Goal: Task Accomplishment & Management: Complete application form

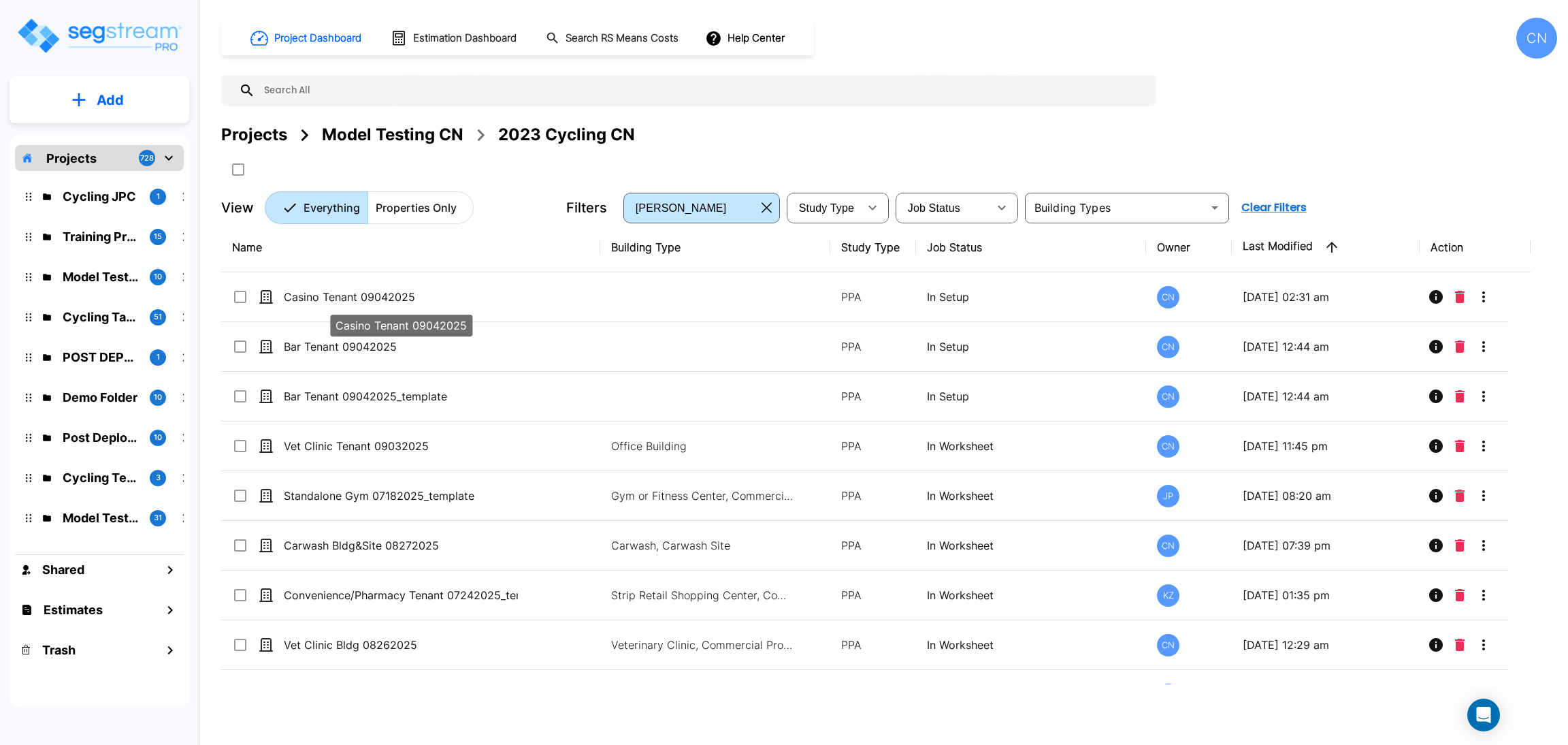
drag, startPoint x: 454, startPoint y: 298, endPoint x: 1562, endPoint y: 1, distance: 1147.1
click at [453, 298] on p "Casino Tenant 09042025" at bounding box center [400, 297] width 234 height 17
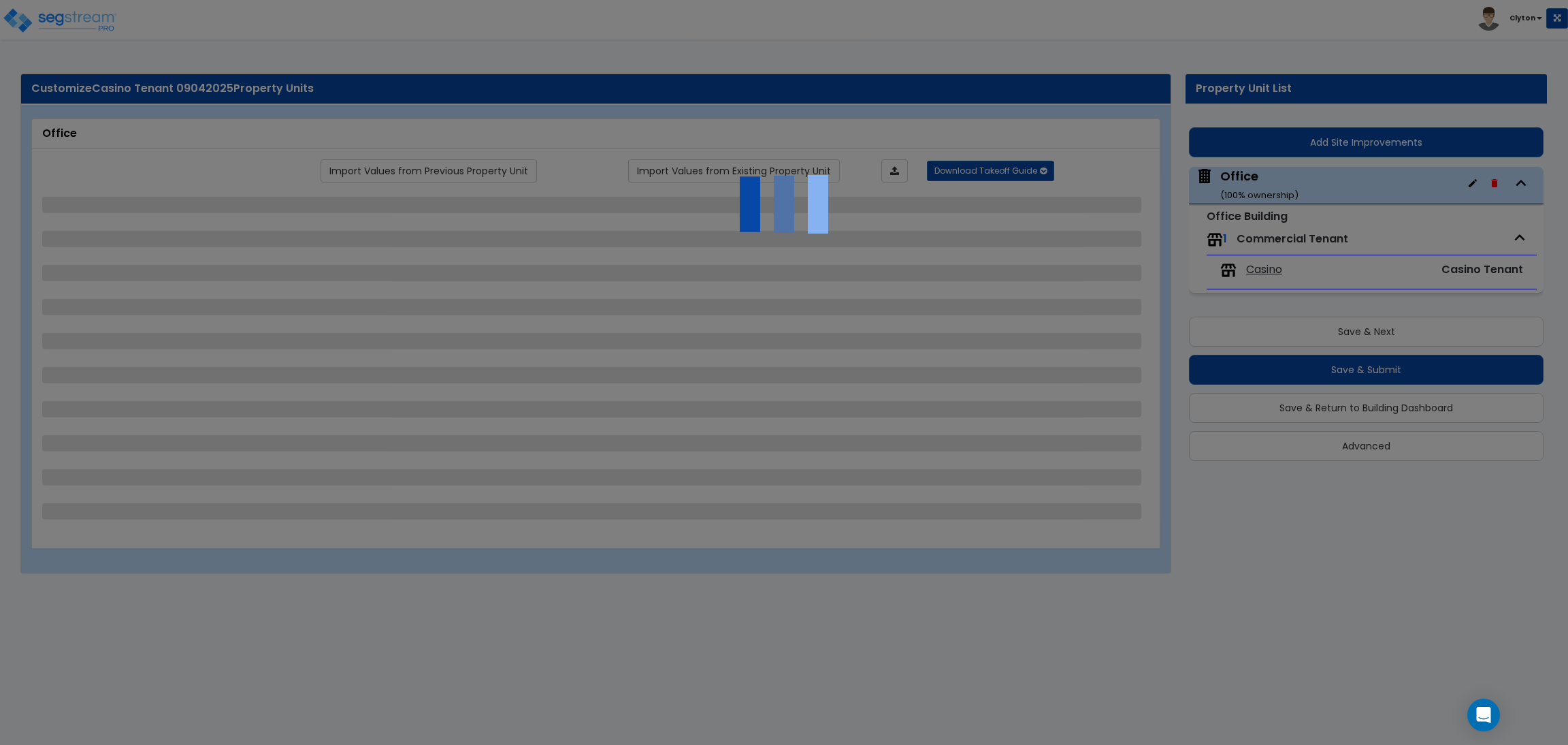
select select "6"
select select "2"
select select "1"
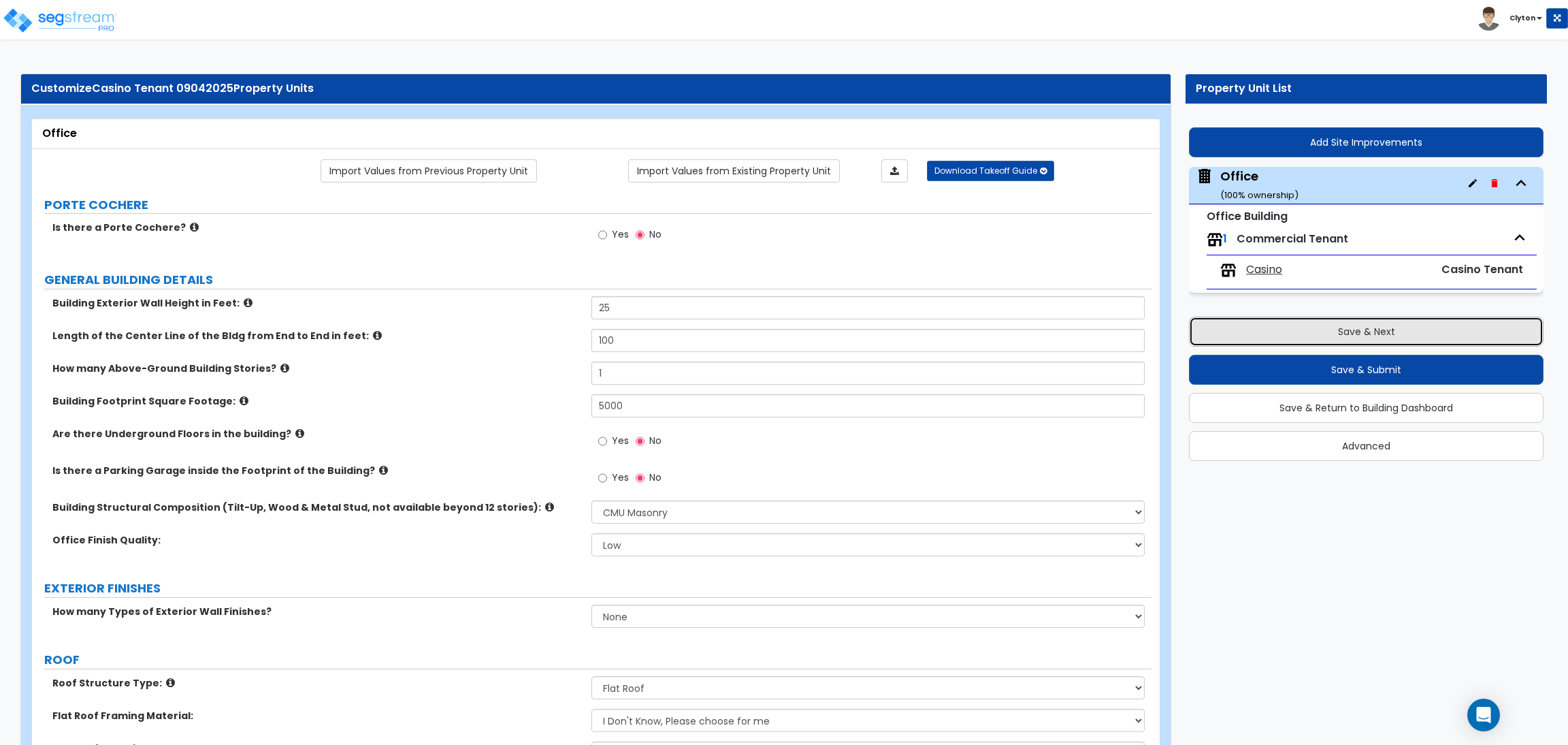
click at [1341, 333] on button "Save & Next" at bounding box center [1366, 332] width 354 height 30
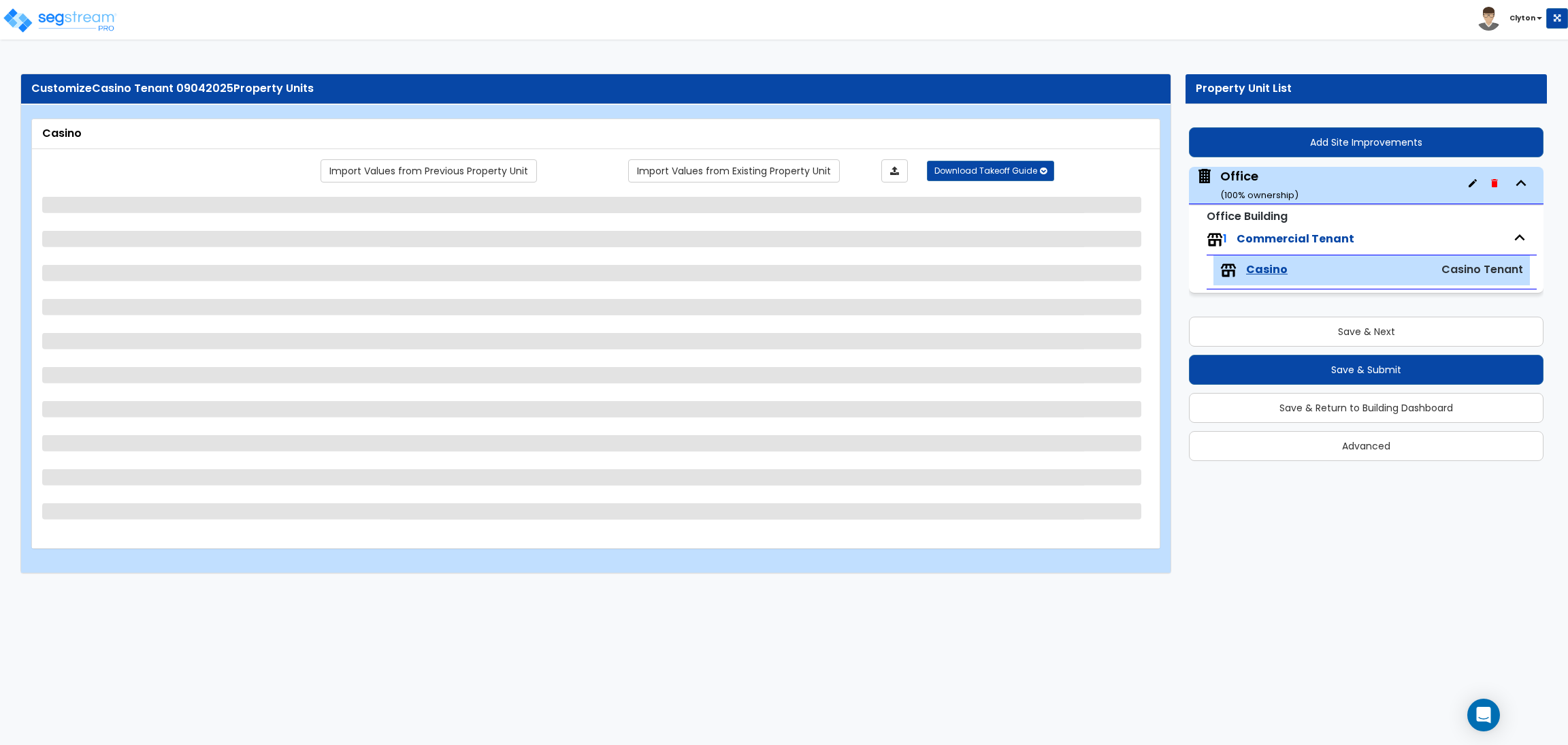
select select "1"
select select "2"
select select "1"
select select "3"
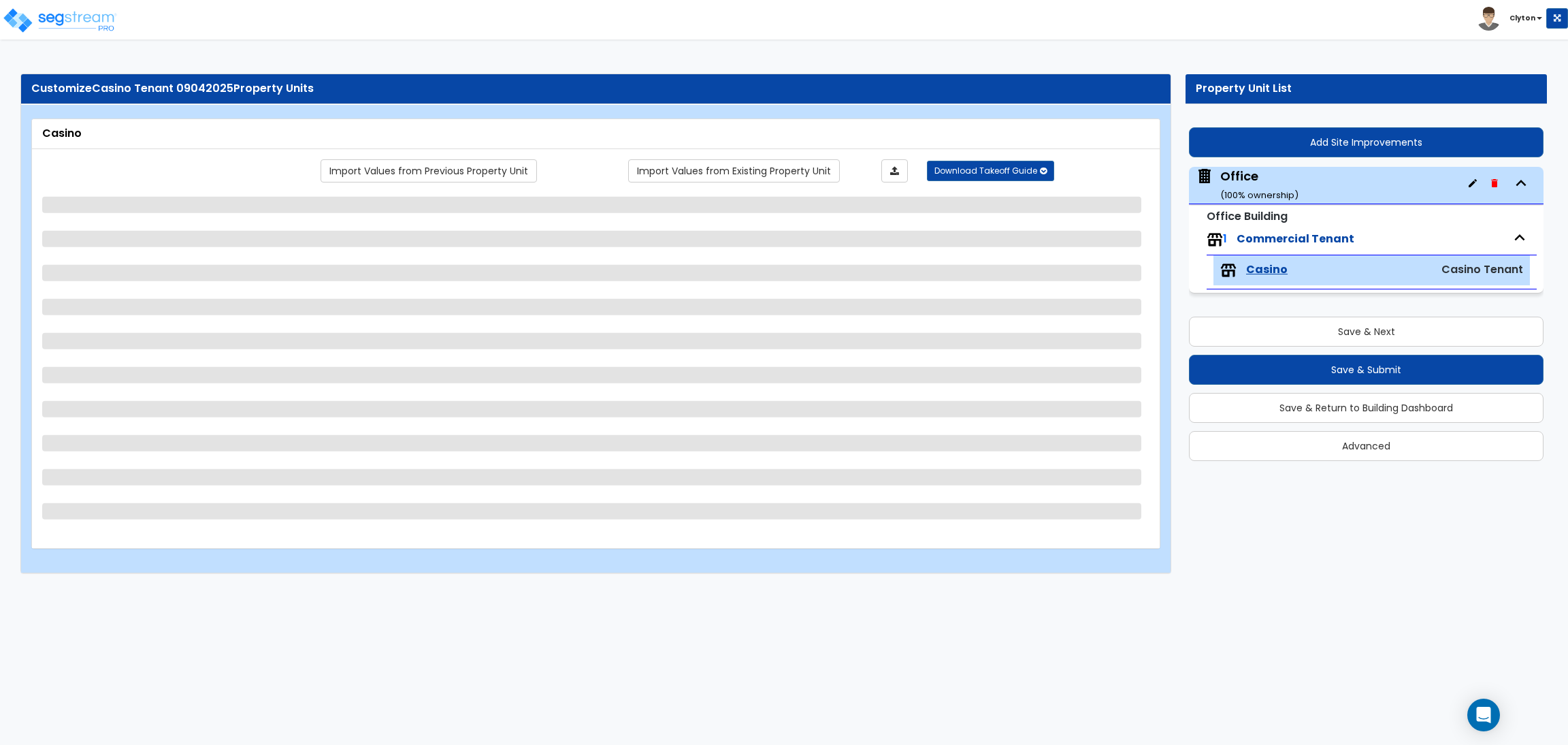
select select "4"
select select "5"
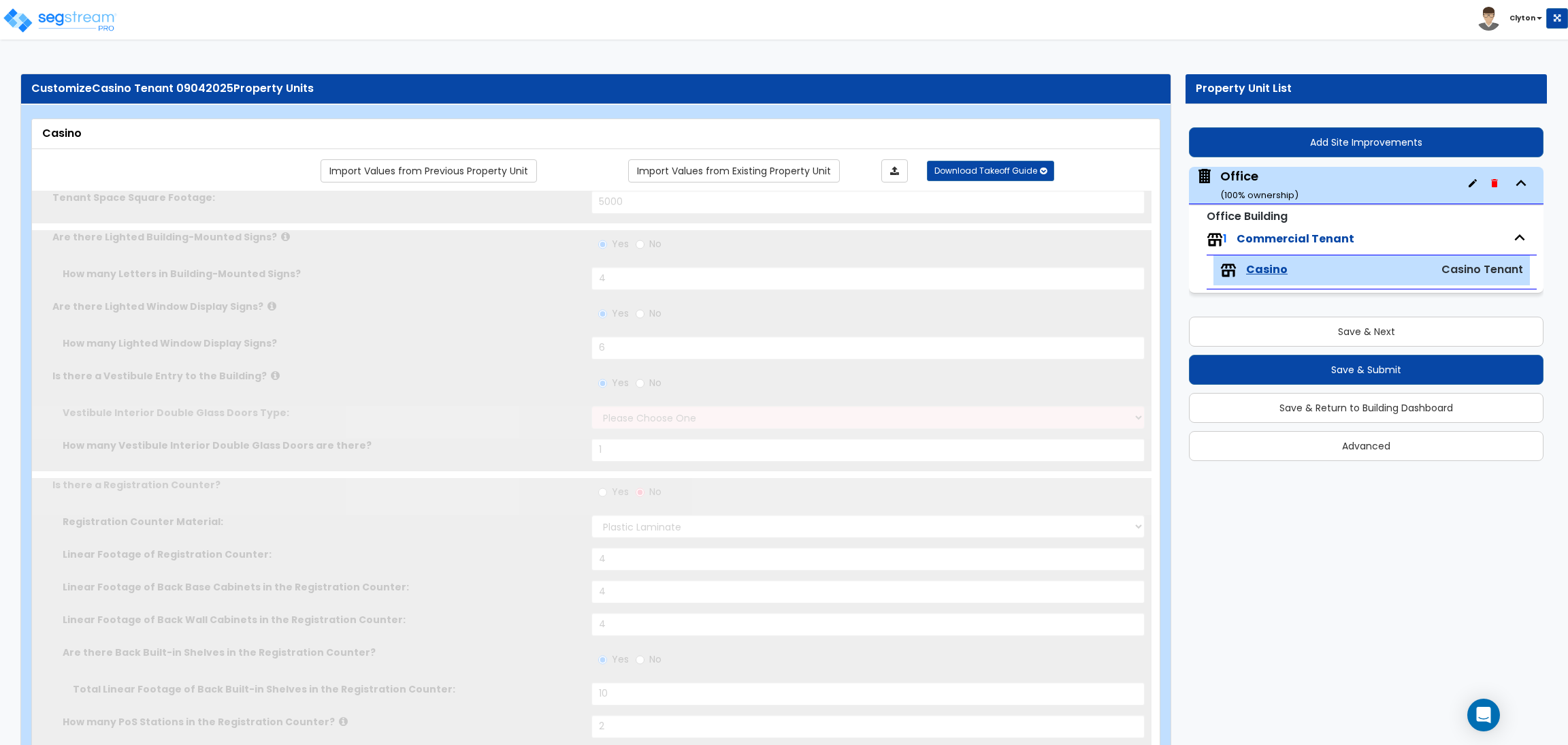
select select "1"
radio input "true"
type input "3"
radio input "true"
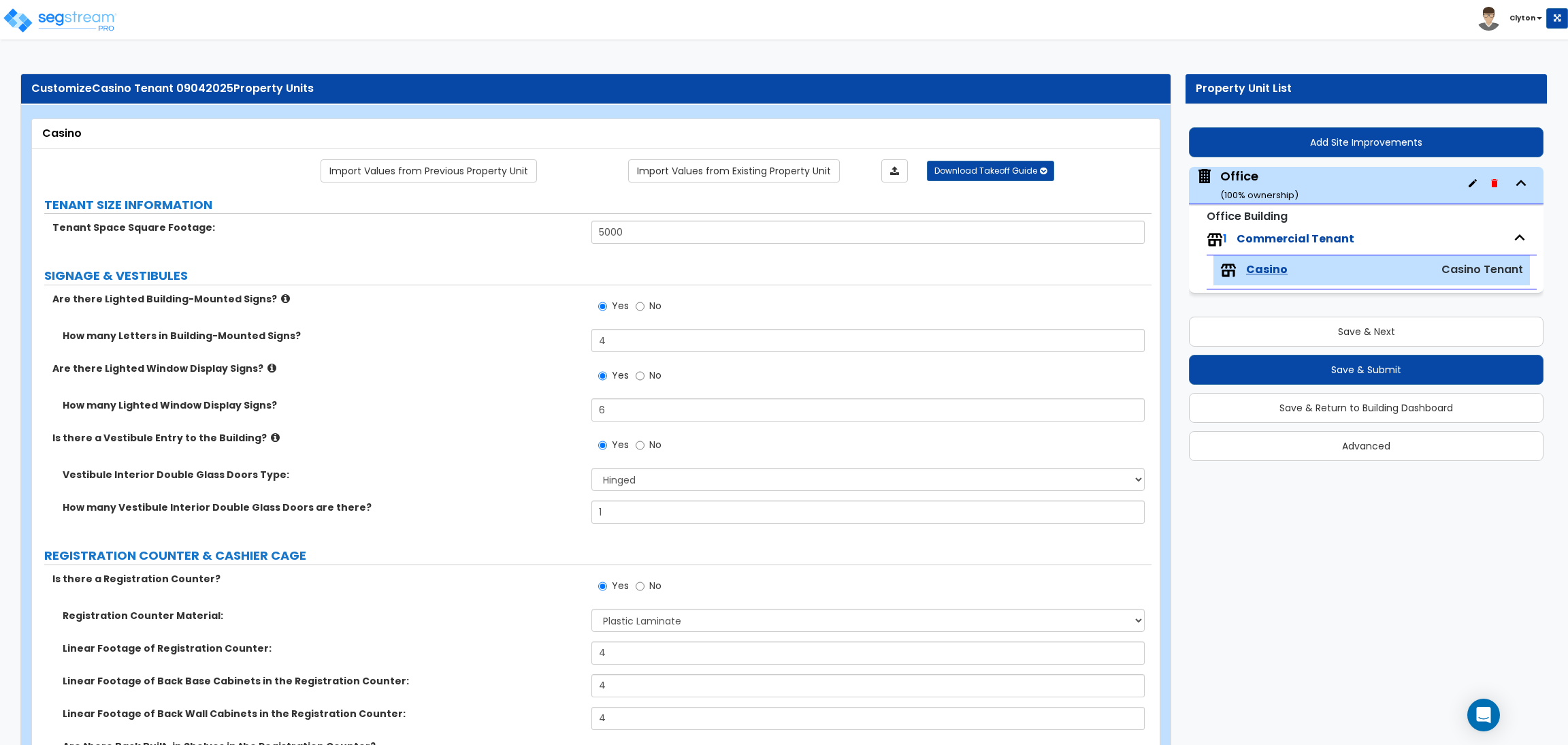
click at [517, 451] on div "Is there a Vestibule Entry to the Building? Yes No" at bounding box center [591, 449] width 1119 height 37
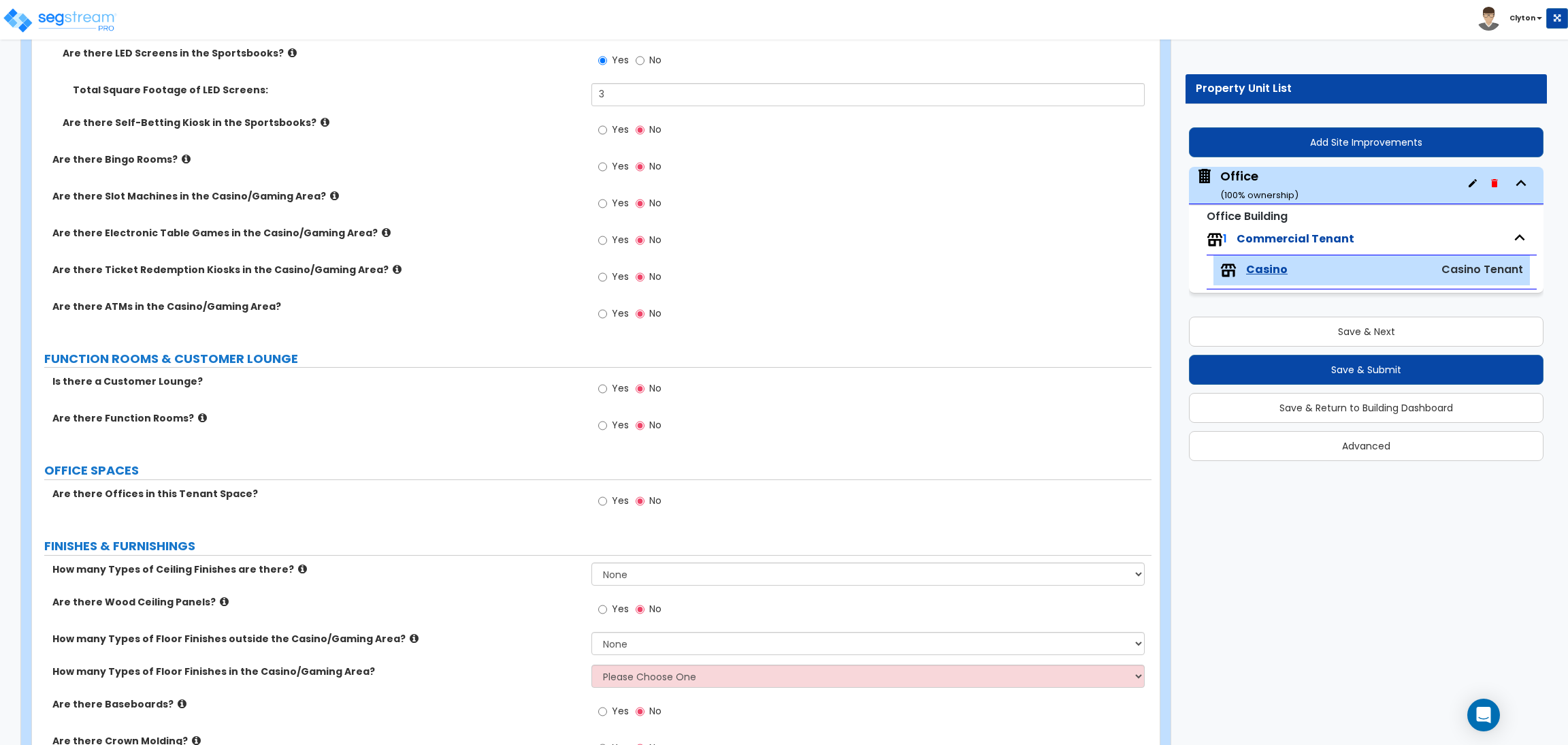
scroll to position [2144, 0]
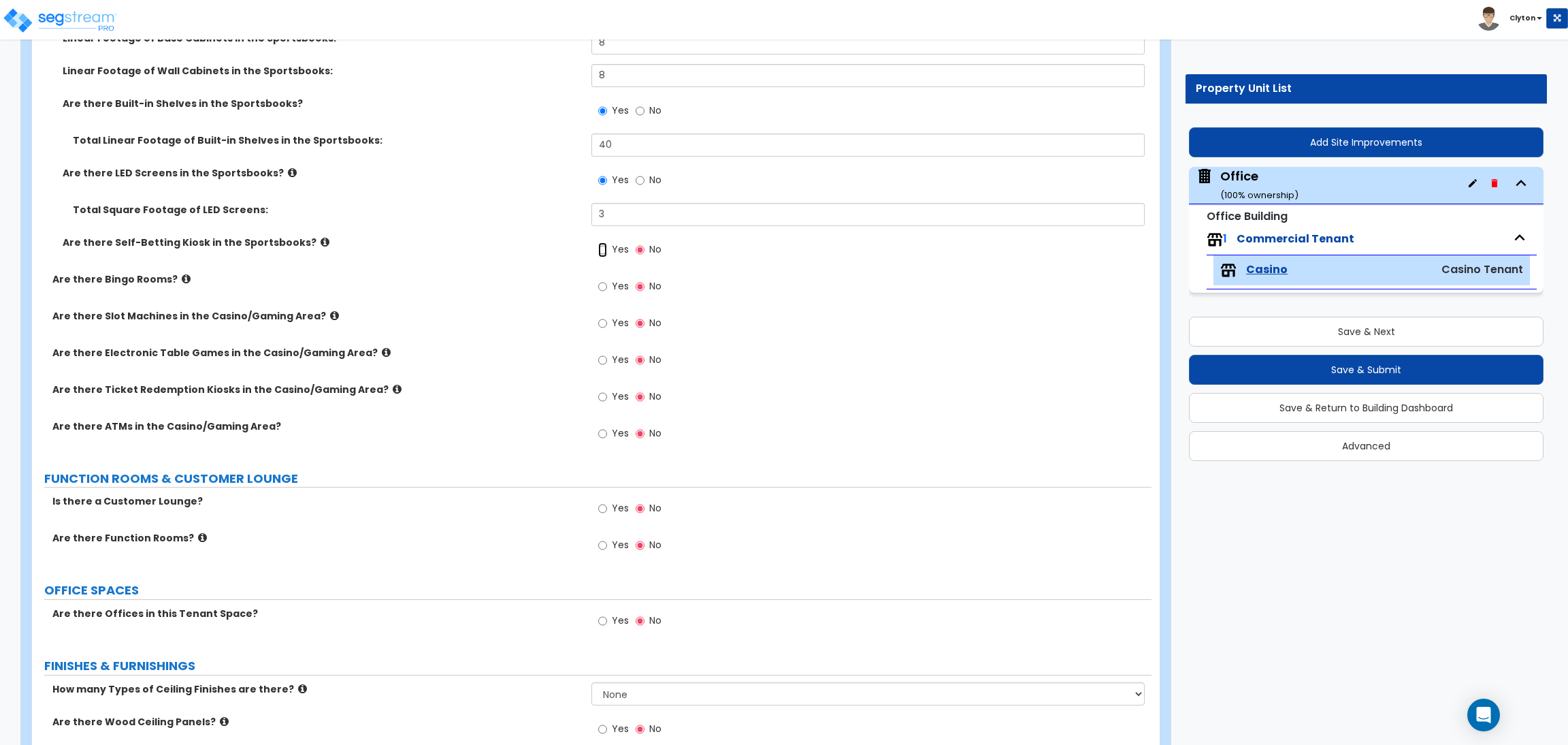
click at [602, 254] on input "Yes" at bounding box center [603, 250] width 9 height 15
radio input "true"
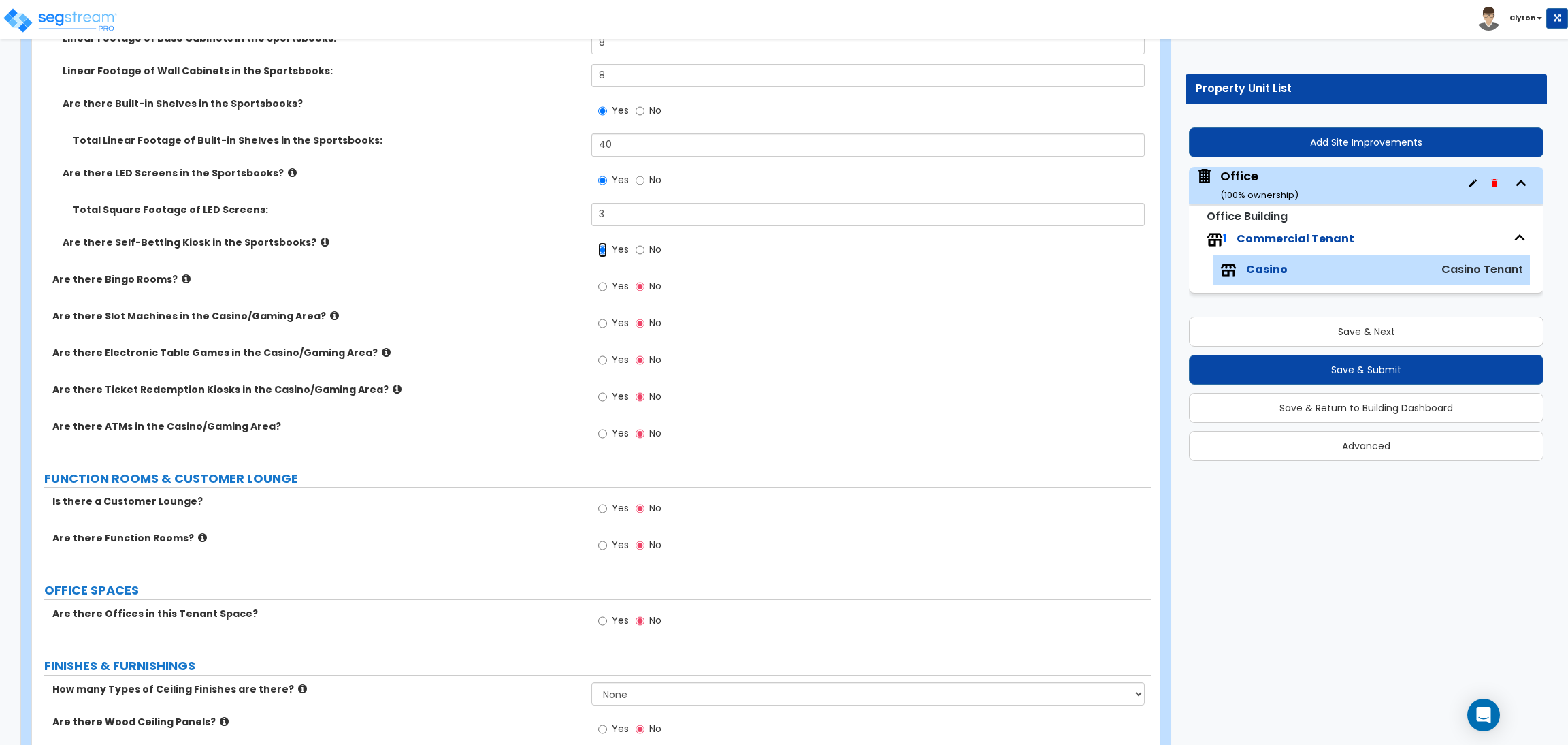
radio input "true"
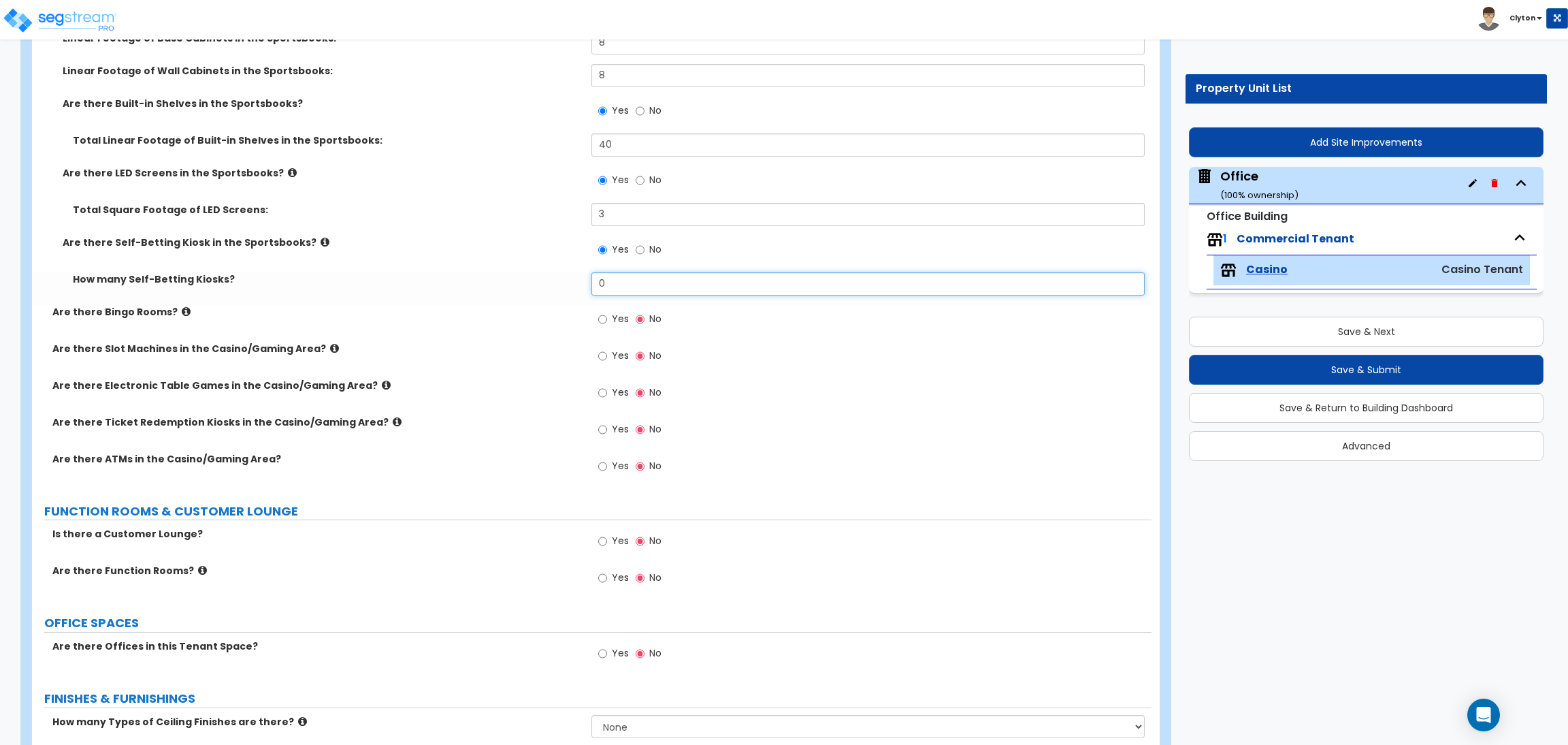
drag, startPoint x: 623, startPoint y: 283, endPoint x: 495, endPoint y: 287, distance: 128.1
click at [498, 287] on div "How many Self-Betting Kiosks? 0" at bounding box center [591, 289] width 1119 height 33
radio input "true"
type input "4"
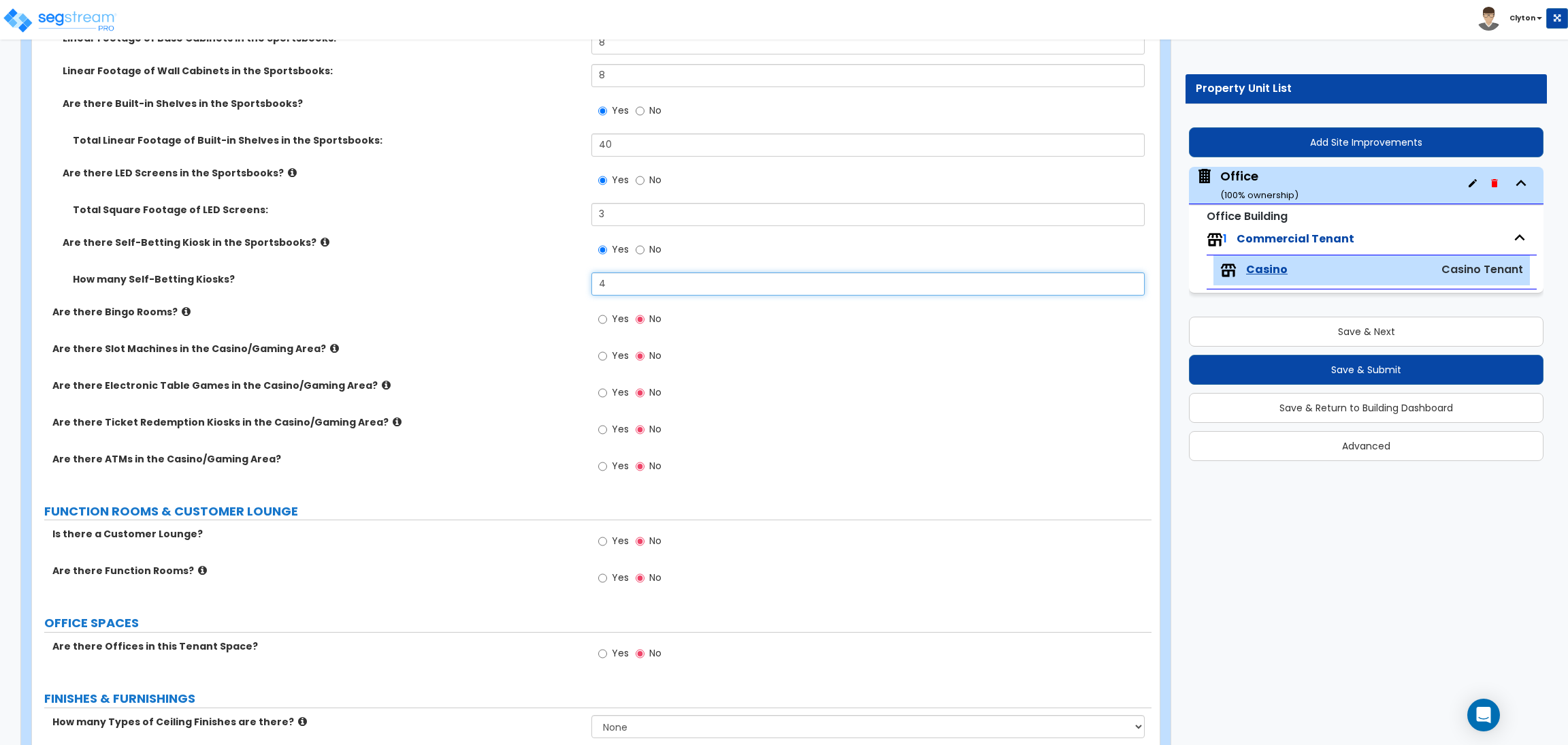
radio input "true"
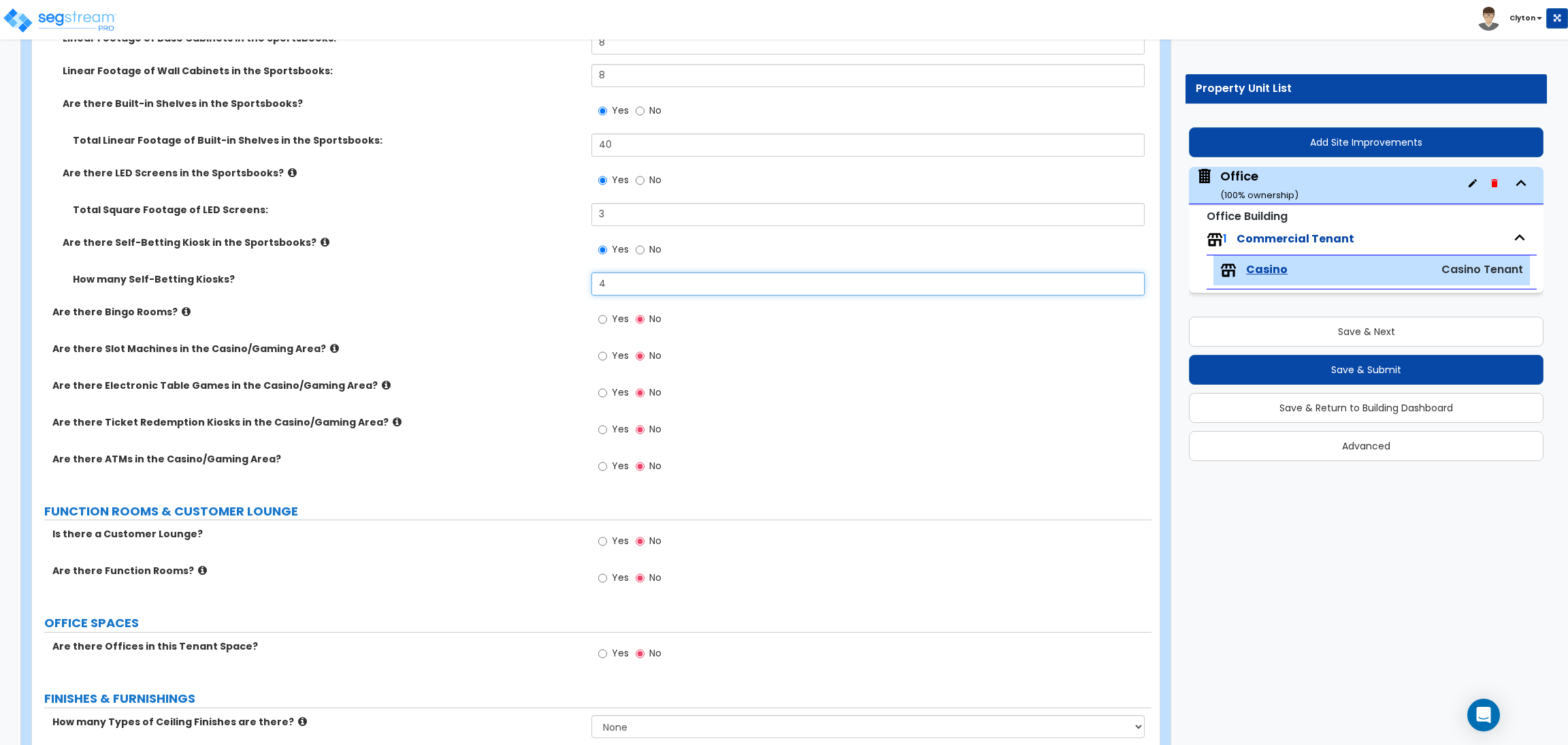
radio input "true"
type input "4"
click at [601, 327] on label "Yes" at bounding box center [613, 321] width 30 height 23
click at [601, 327] on input "Yes" at bounding box center [603, 320] width 9 height 15
radio input "true"
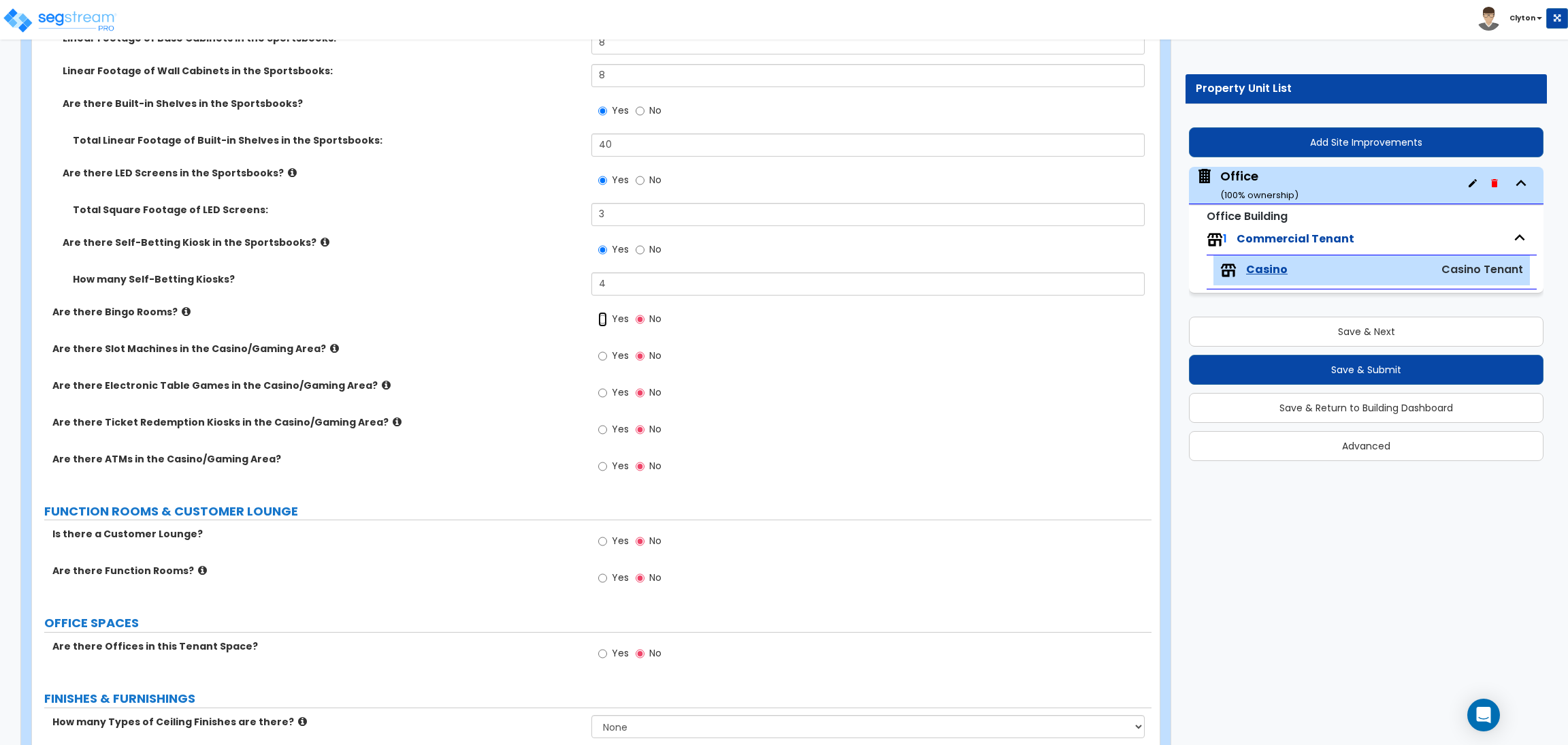
radio input "true"
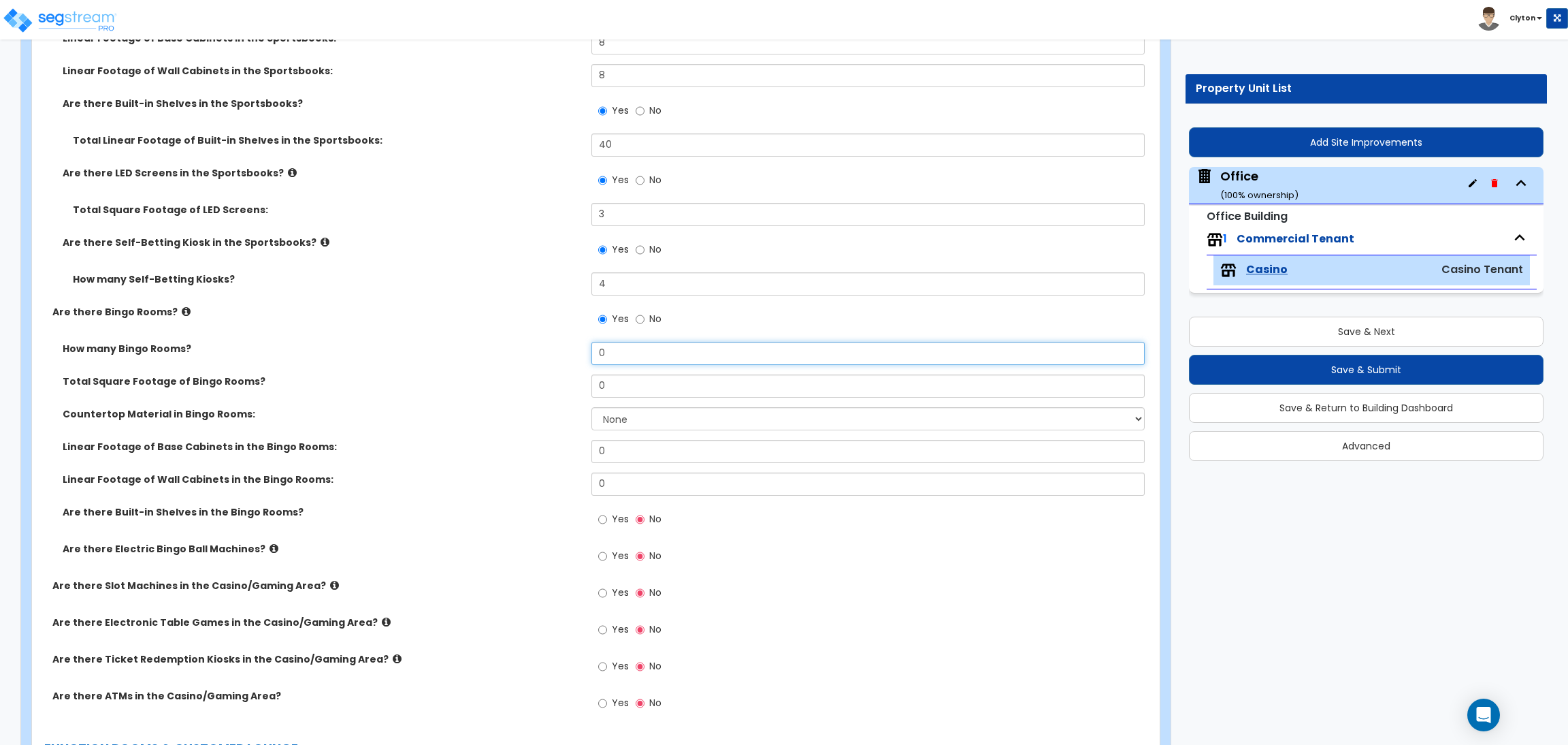
drag, startPoint x: 616, startPoint y: 356, endPoint x: 522, endPoint y: 354, distance: 94.0
click at [522, 354] on div "How many Bingo Rooms? 0" at bounding box center [591, 358] width 1119 height 33
radio input "true"
type input "1"
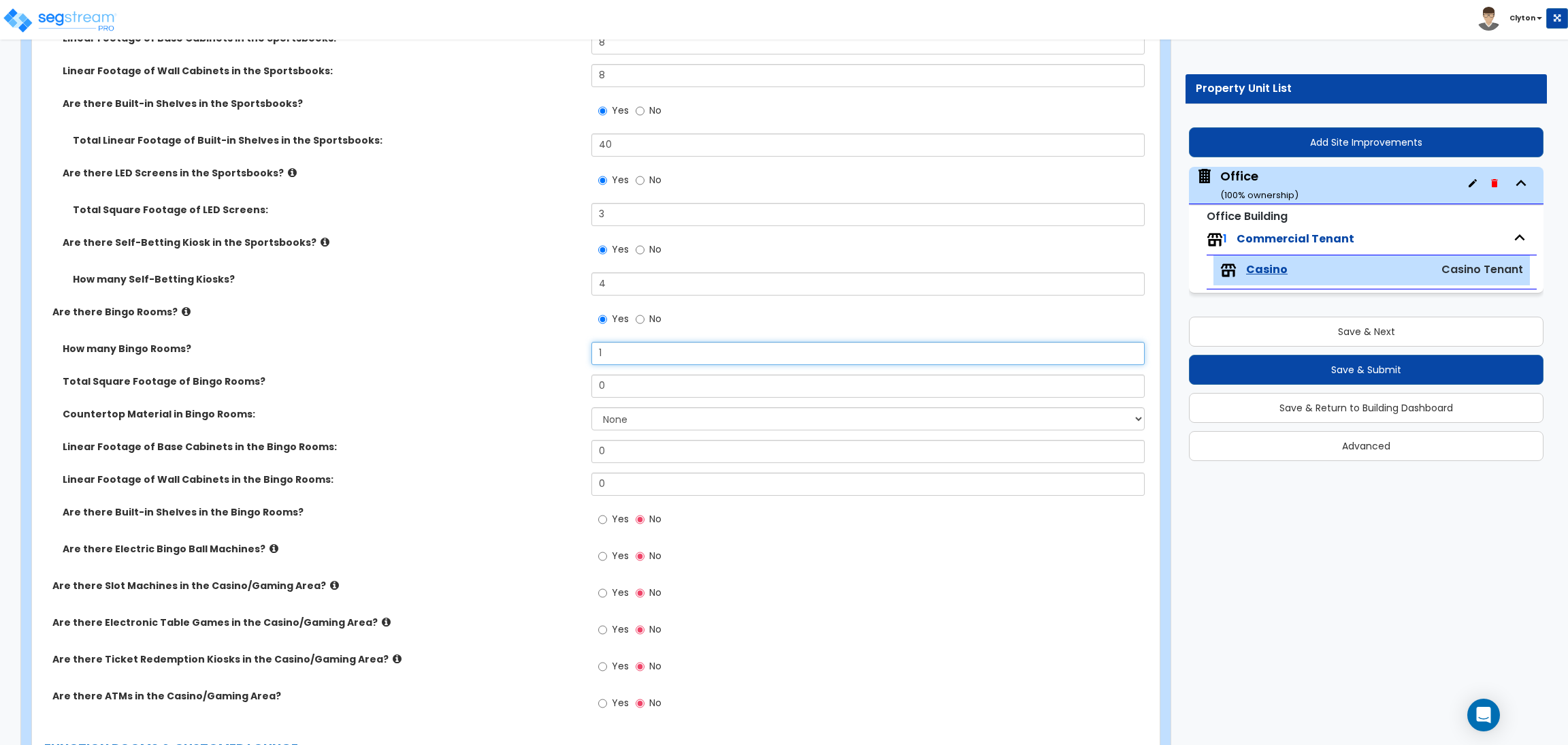
radio input "true"
type input "1"
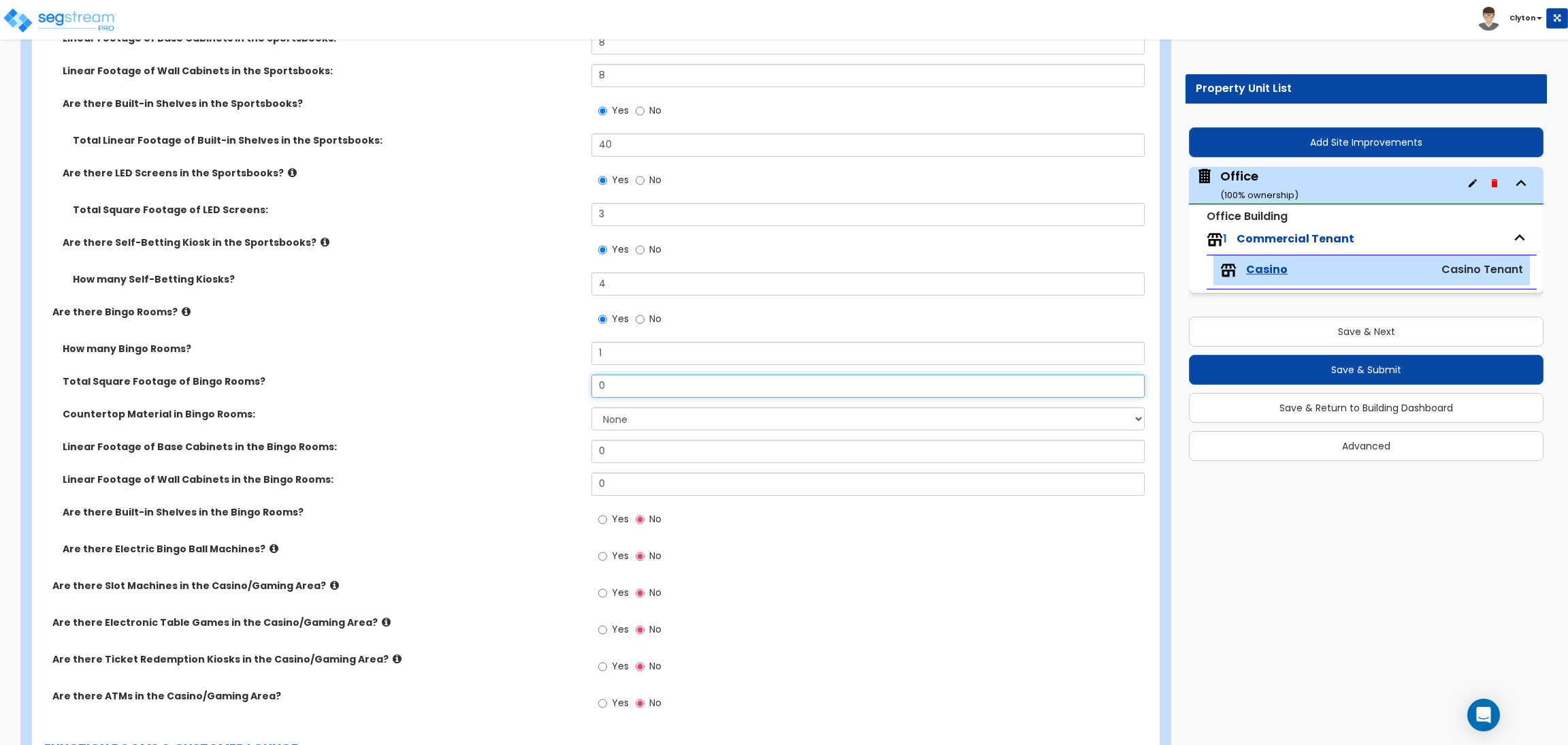
drag, startPoint x: 641, startPoint y: 389, endPoint x: 551, endPoint y: 376, distance: 90.9
click at [551, 376] on div "Total Square Footage of Bingo Rooms? 0" at bounding box center [591, 391] width 1119 height 33
radio input "true"
type input "5"
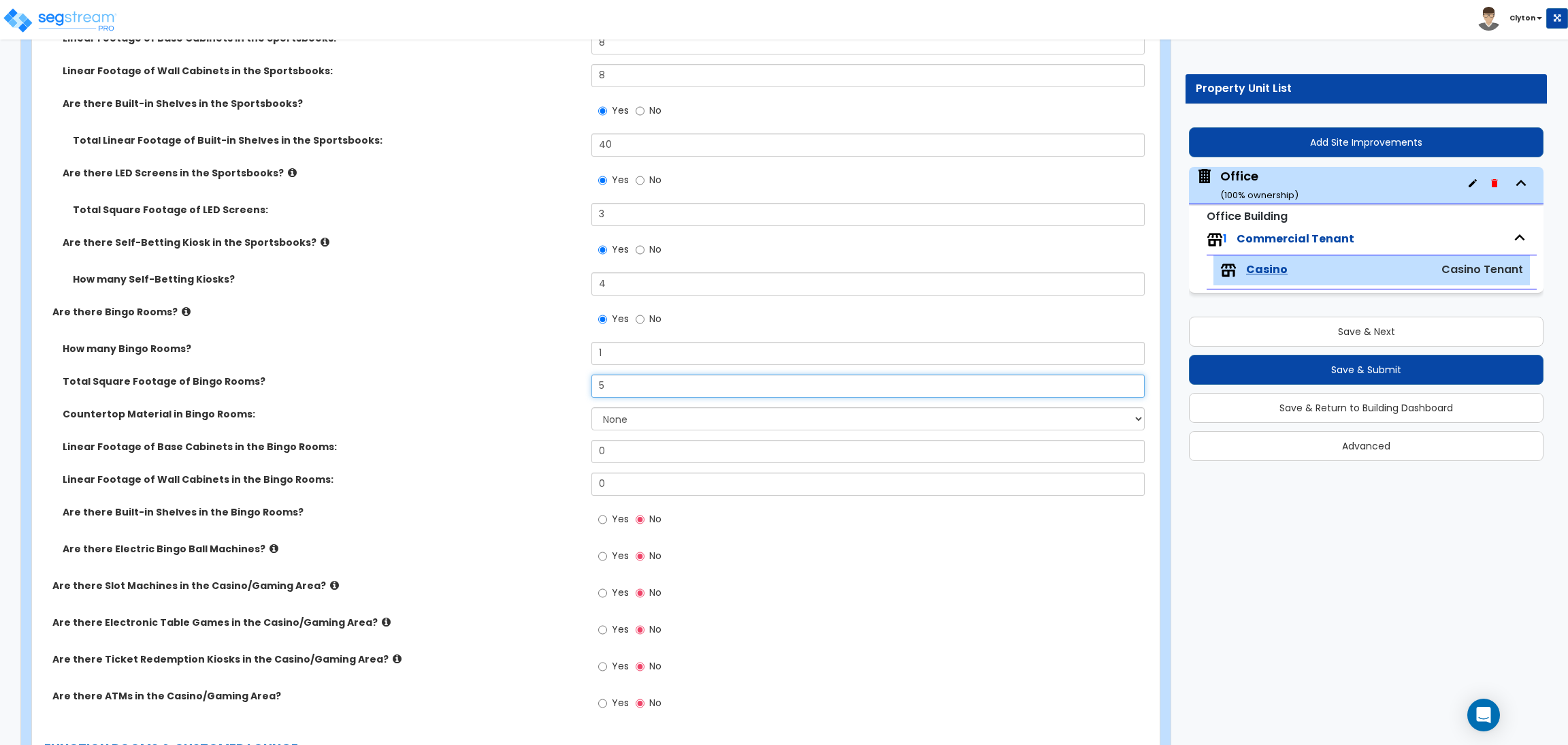
radio input "true"
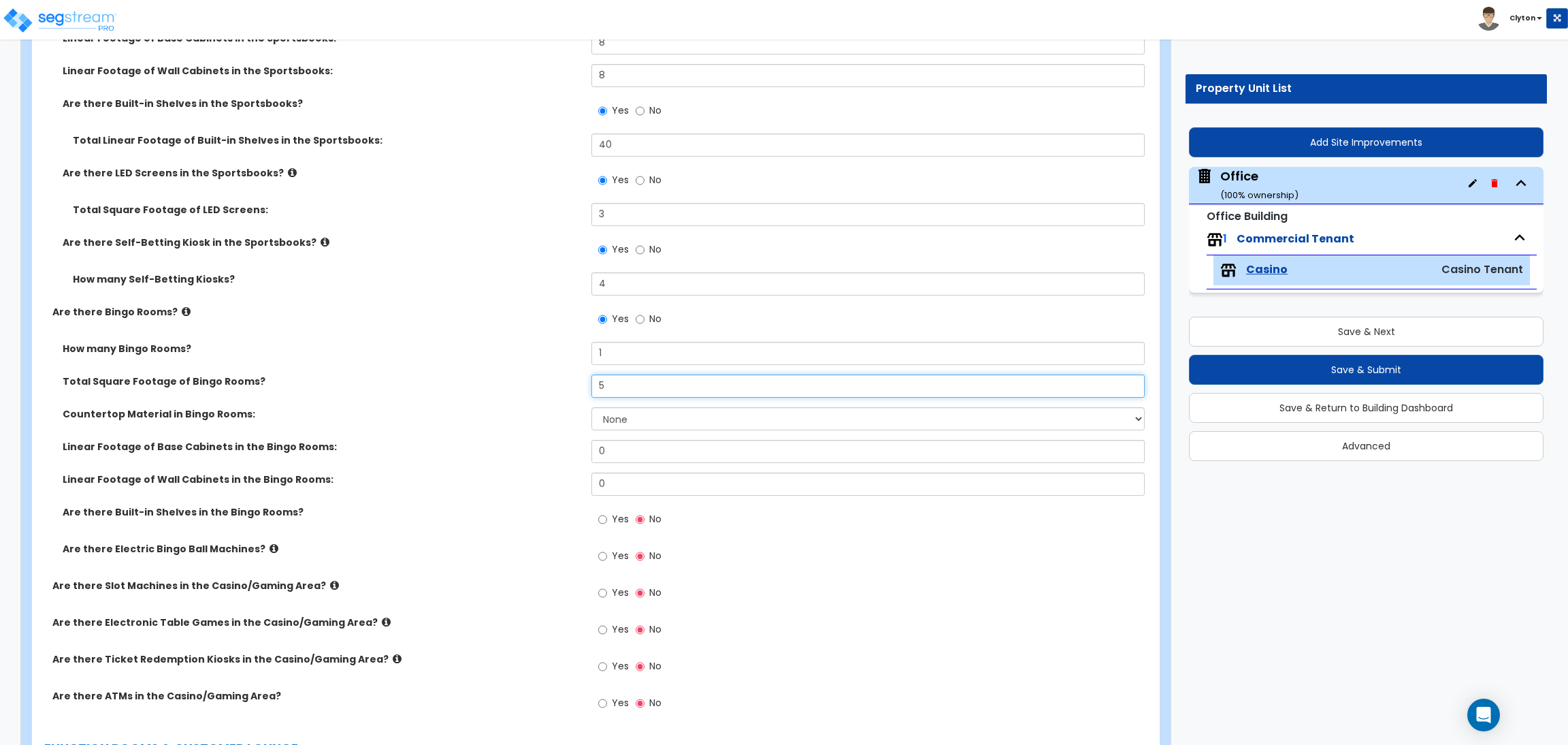
radio input "true"
type input "50"
radio input "true"
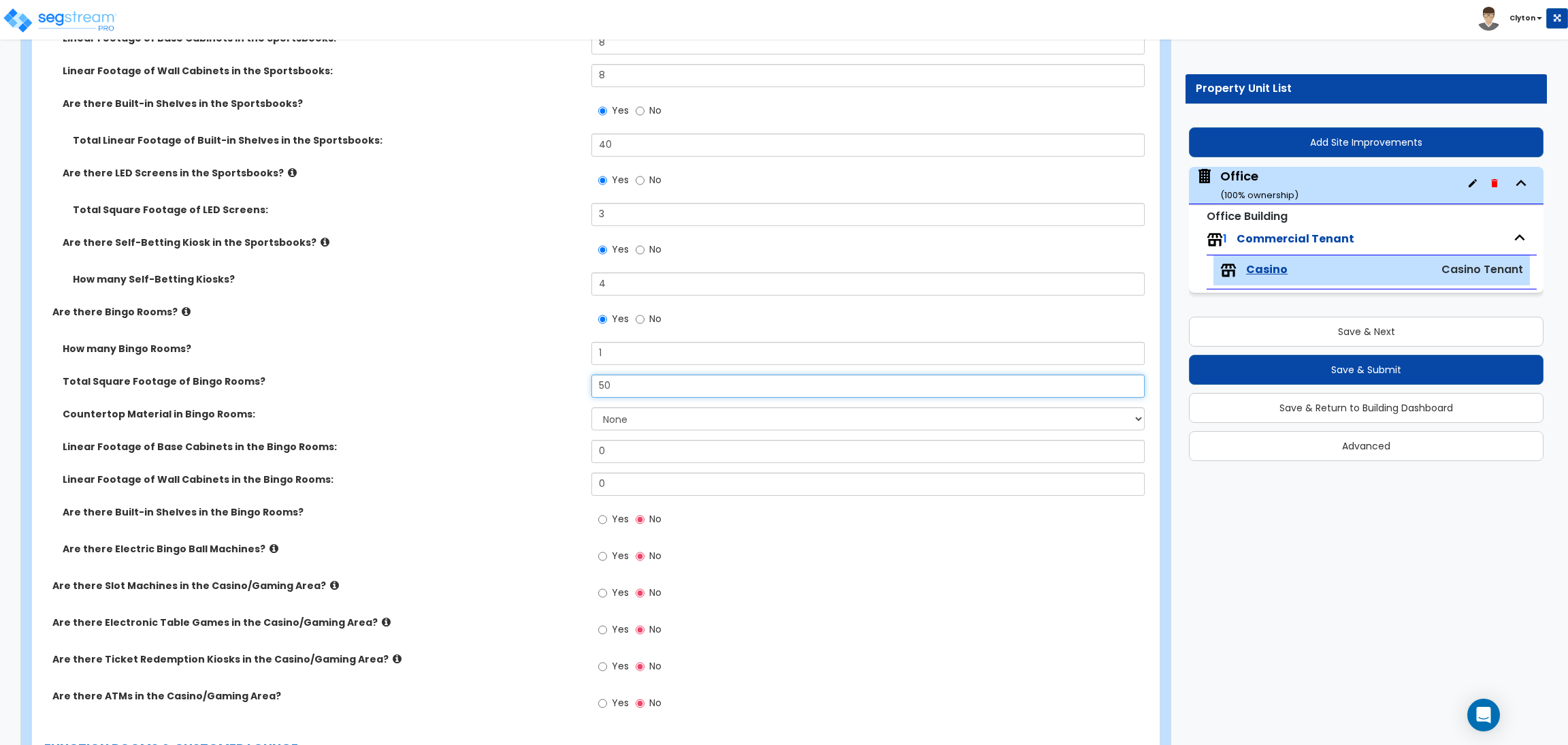
radio input "true"
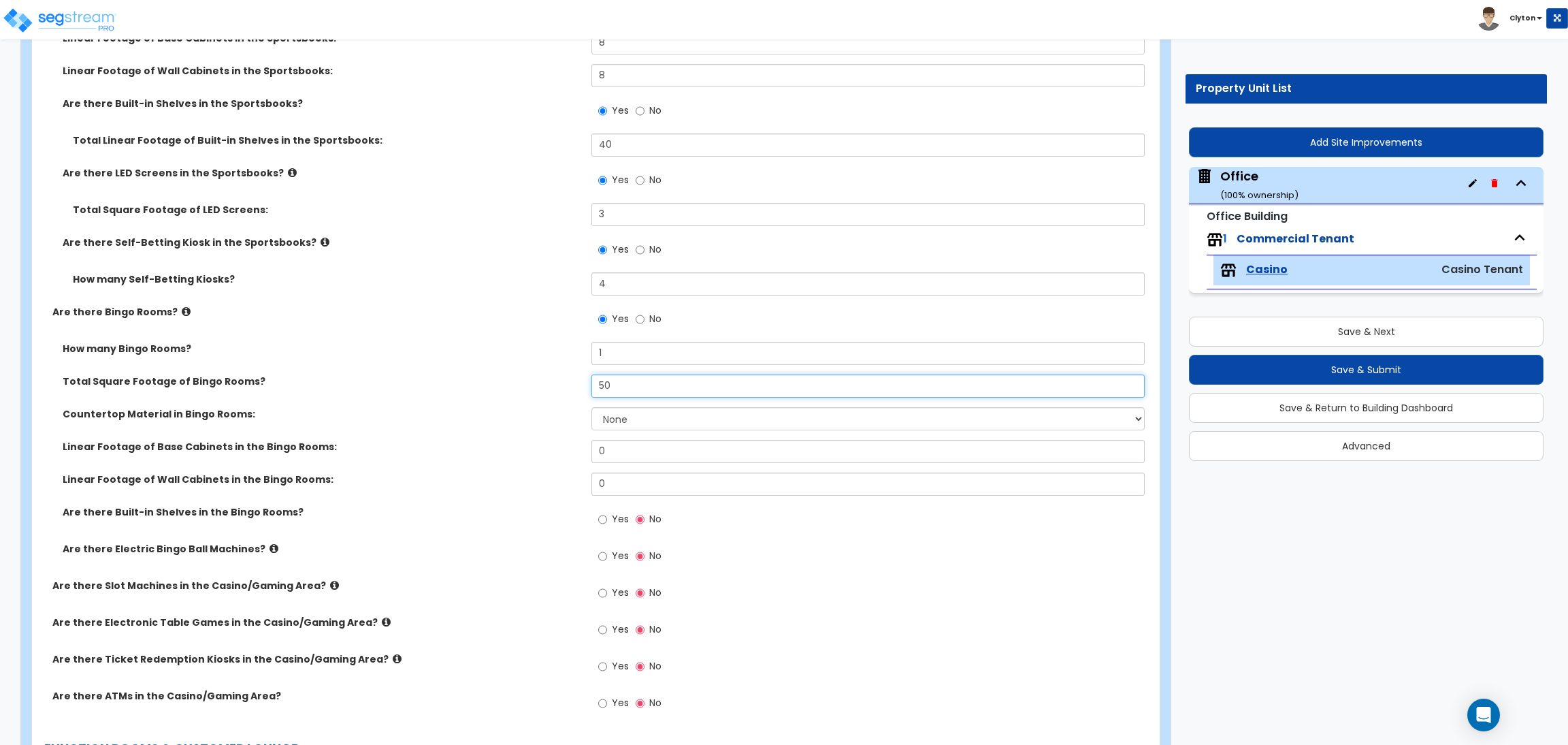
type input "500"
radio input "true"
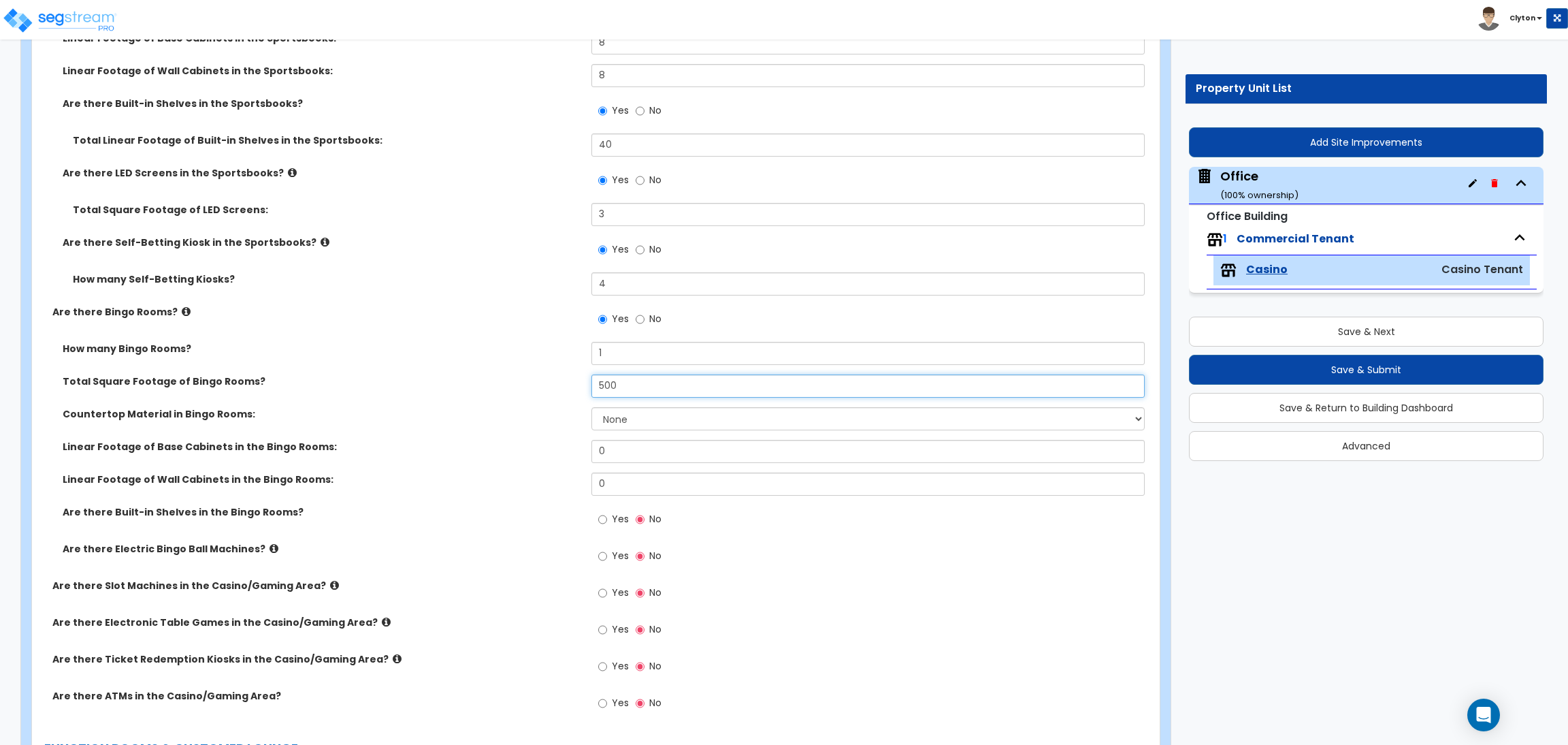
radio input "true"
type input "500"
click at [435, 412] on label "Countertop Material in Bingo Rooms:" at bounding box center [321, 413] width 519 height 14
click at [419, 508] on label "Are there Built-in Shelves in the Bingo Rooms?" at bounding box center [321, 512] width 519 height 14
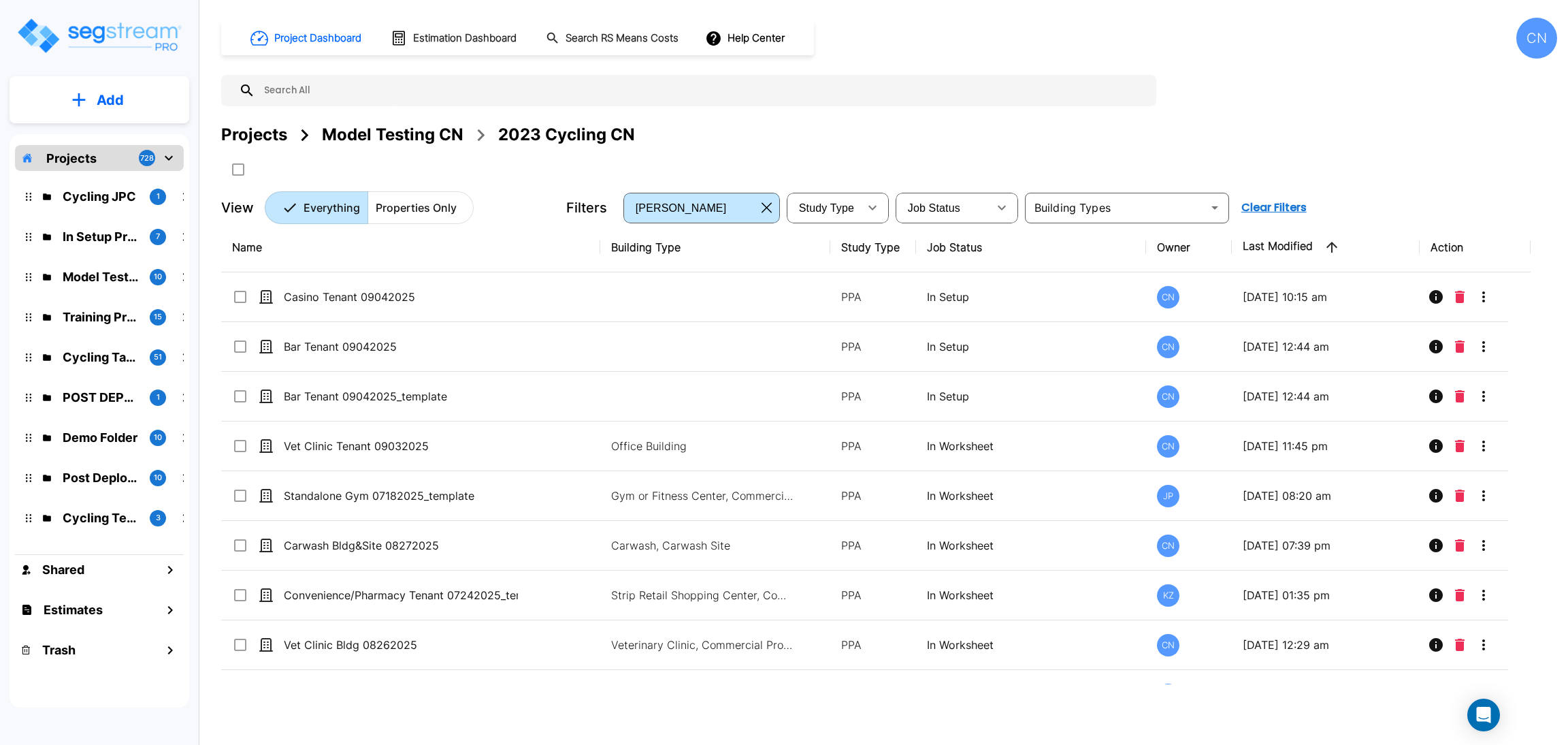
click at [259, 136] on div "Projects" at bounding box center [254, 134] width 66 height 25
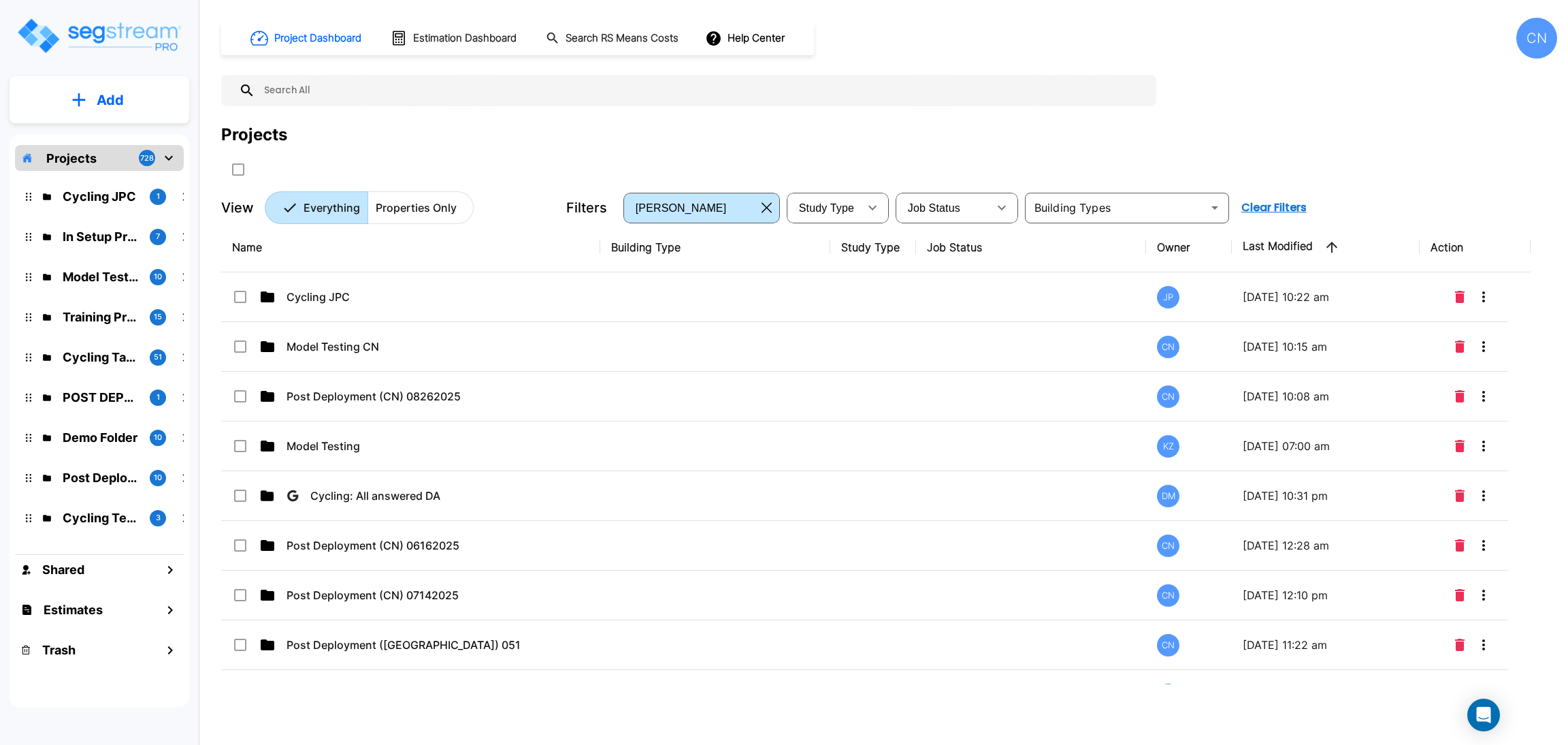
click at [1259, 163] on div "Projects" at bounding box center [889, 151] width 1336 height 58
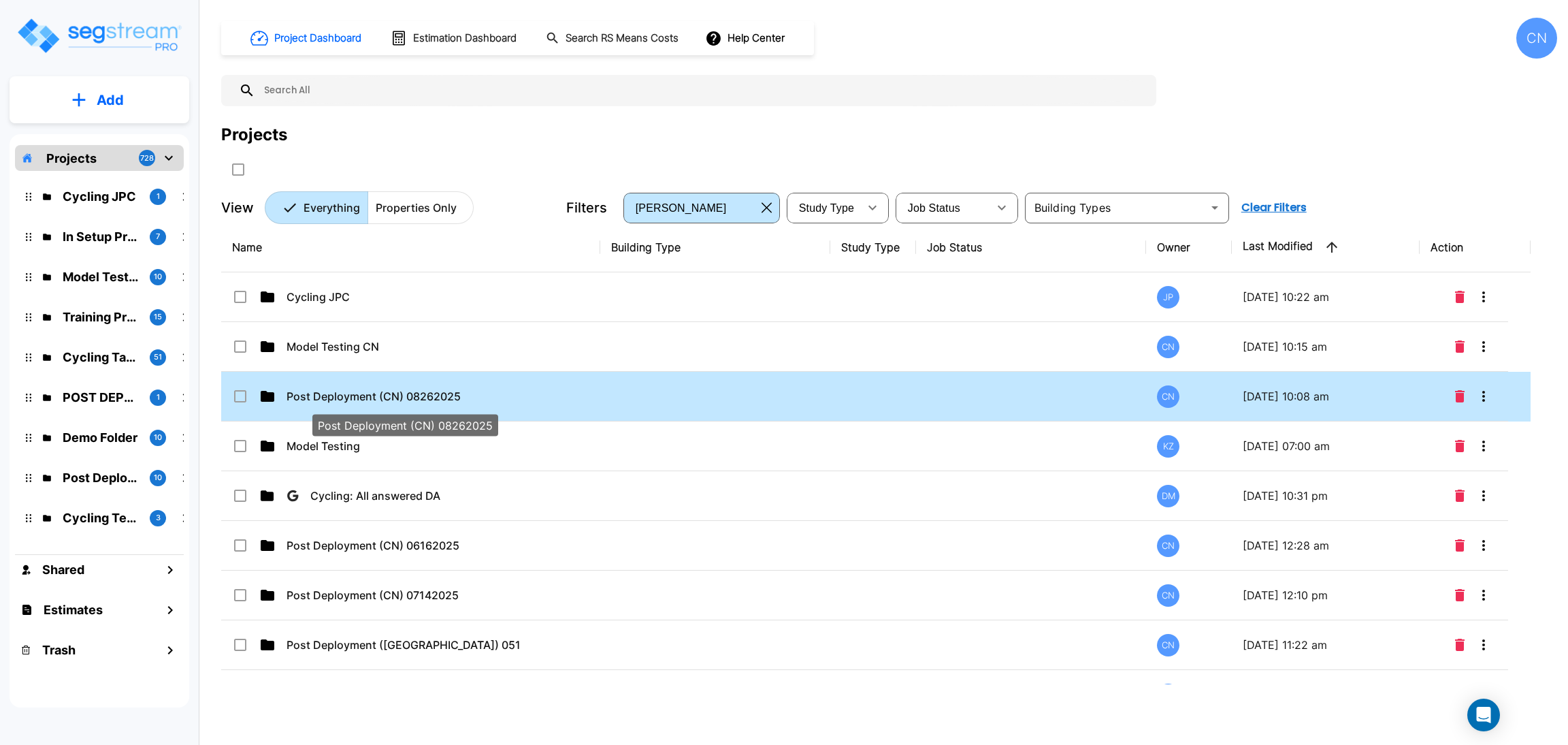
click at [389, 393] on p "Post Deployment (CN) 08262025" at bounding box center [403, 397] width 234 height 17
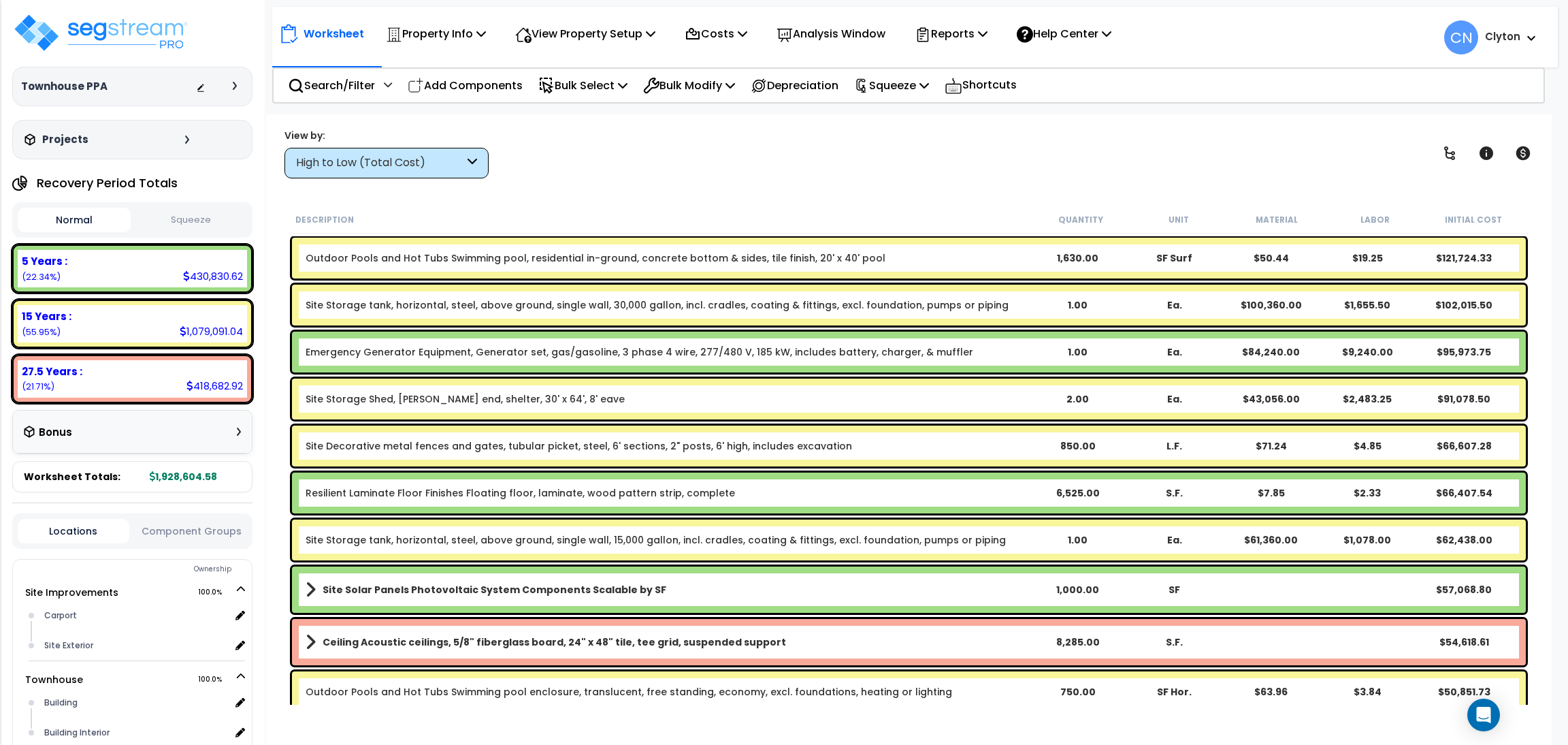
click at [631, 161] on div "View by: High to Low (Total Cost) High to Low (Total Cost)" at bounding box center [909, 152] width 1259 height 51
click at [431, 167] on div "High to Low (Total Cost)" at bounding box center [379, 163] width 168 height 16
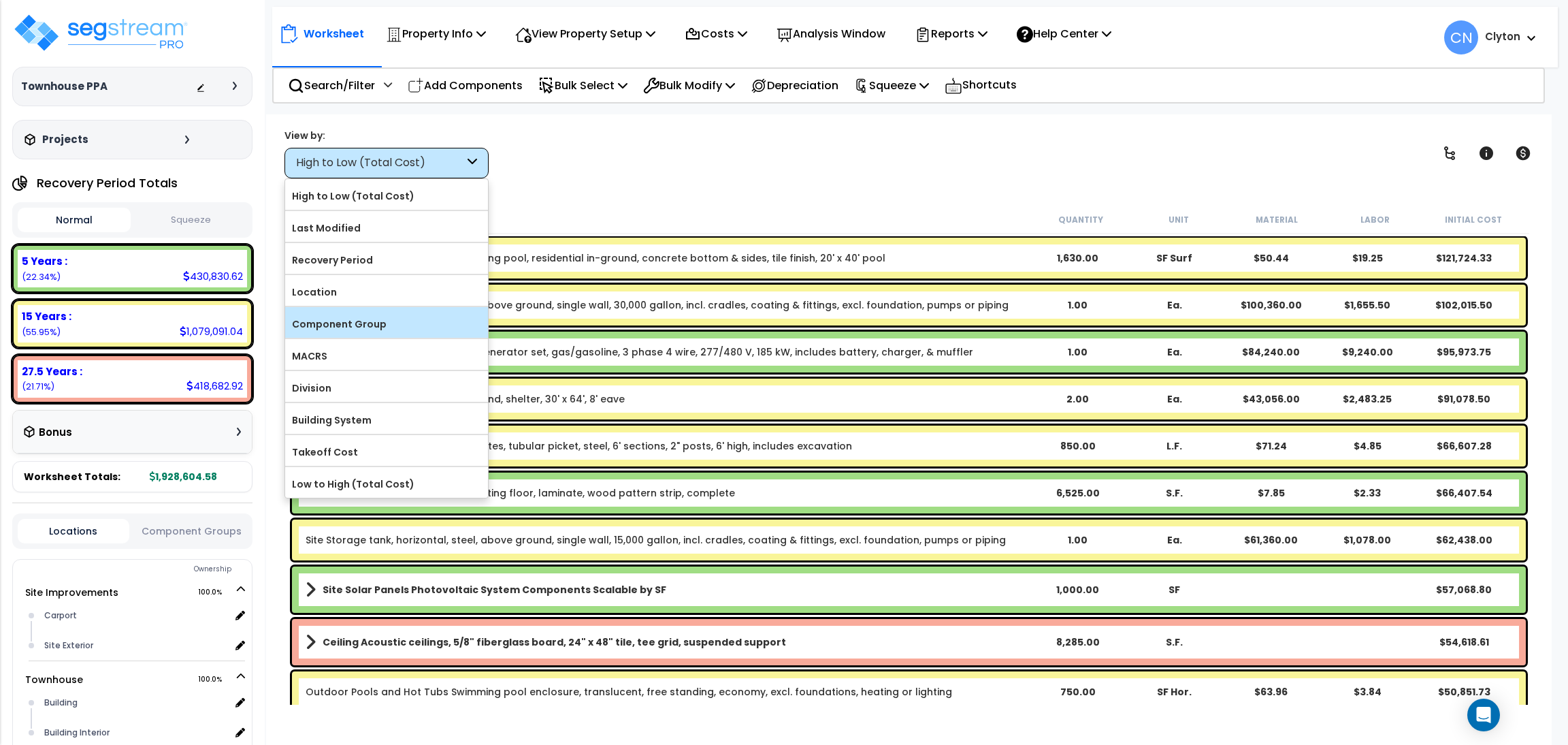
click at [370, 322] on label "Component Group" at bounding box center [386, 324] width 203 height 20
click at [0, 0] on input "Component Group" at bounding box center [0, 0] width 0 height 0
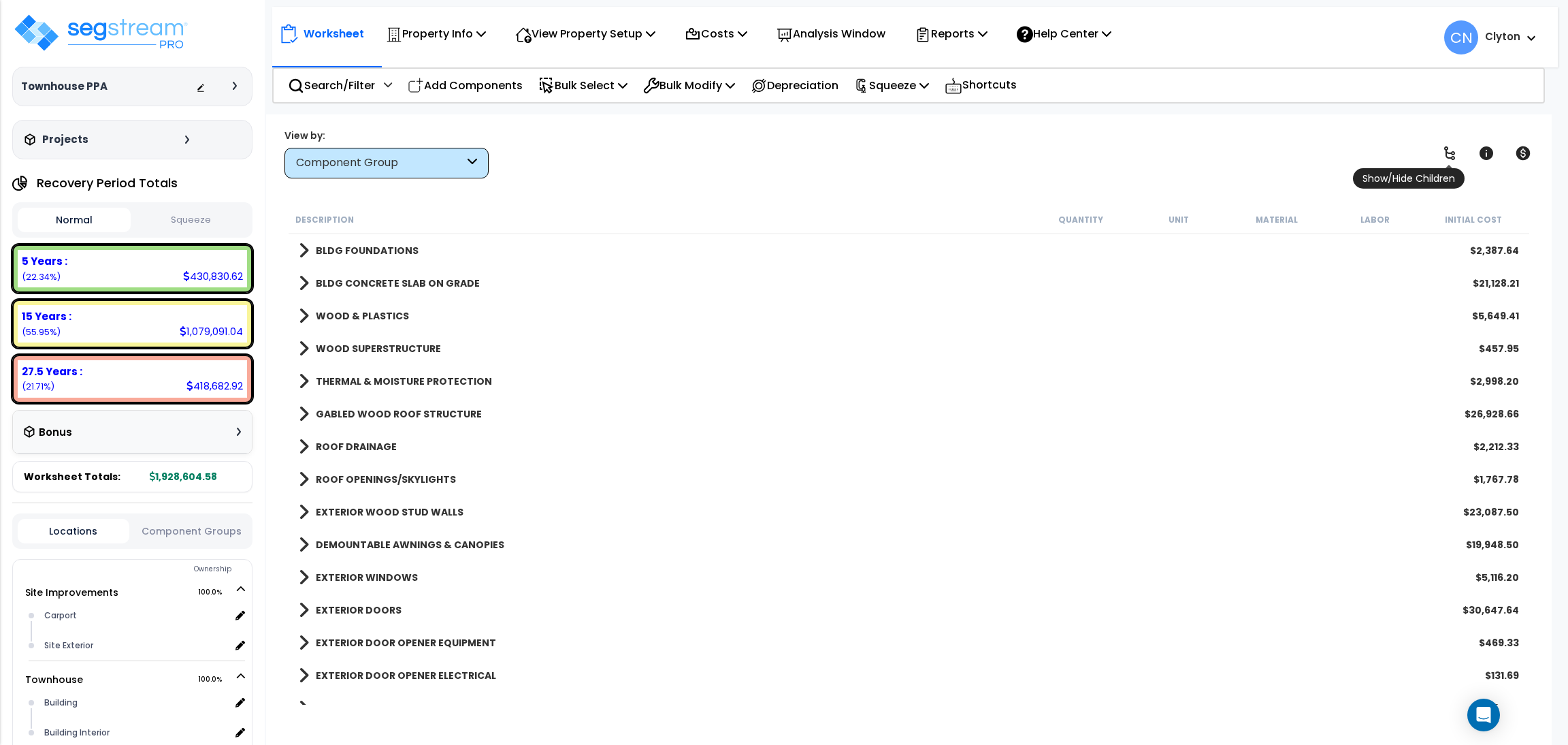
click at [1451, 146] on icon at bounding box center [1450, 153] width 17 height 17
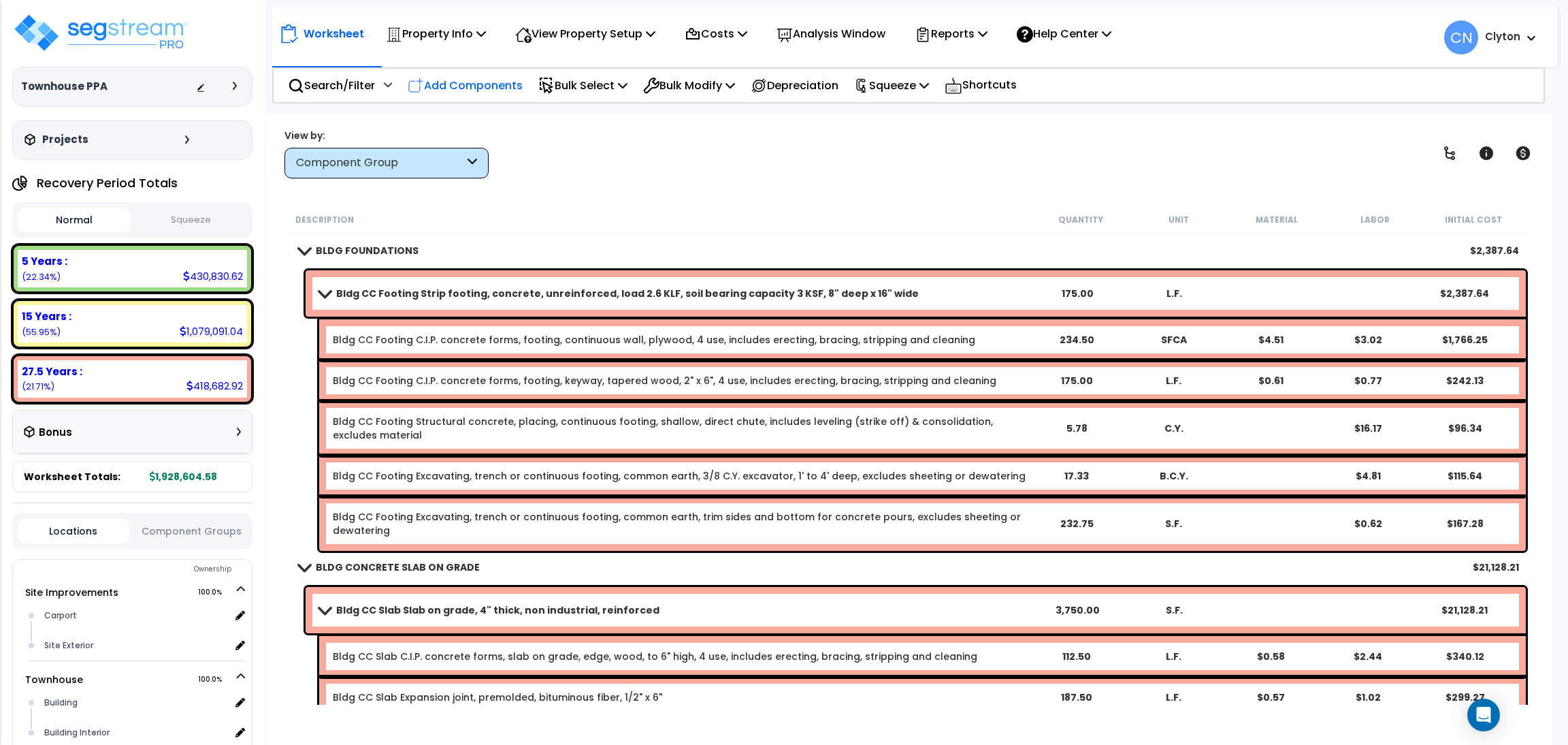
click at [438, 85] on p "Add Components" at bounding box center [465, 85] width 115 height 18
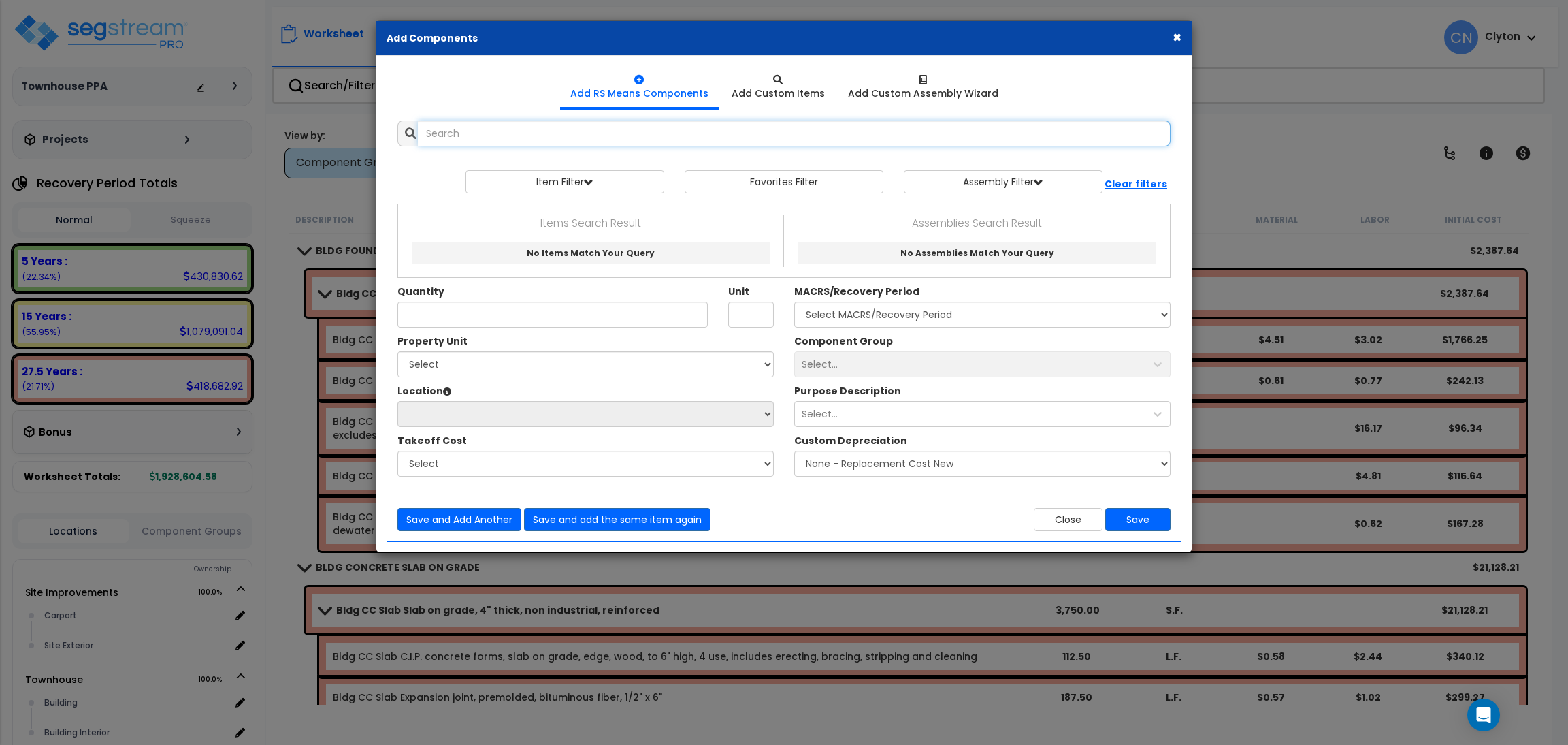
click at [488, 137] on input "text" at bounding box center [794, 133] width 753 height 26
click at [575, 133] on input "text" at bounding box center [794, 133] width 753 height 26
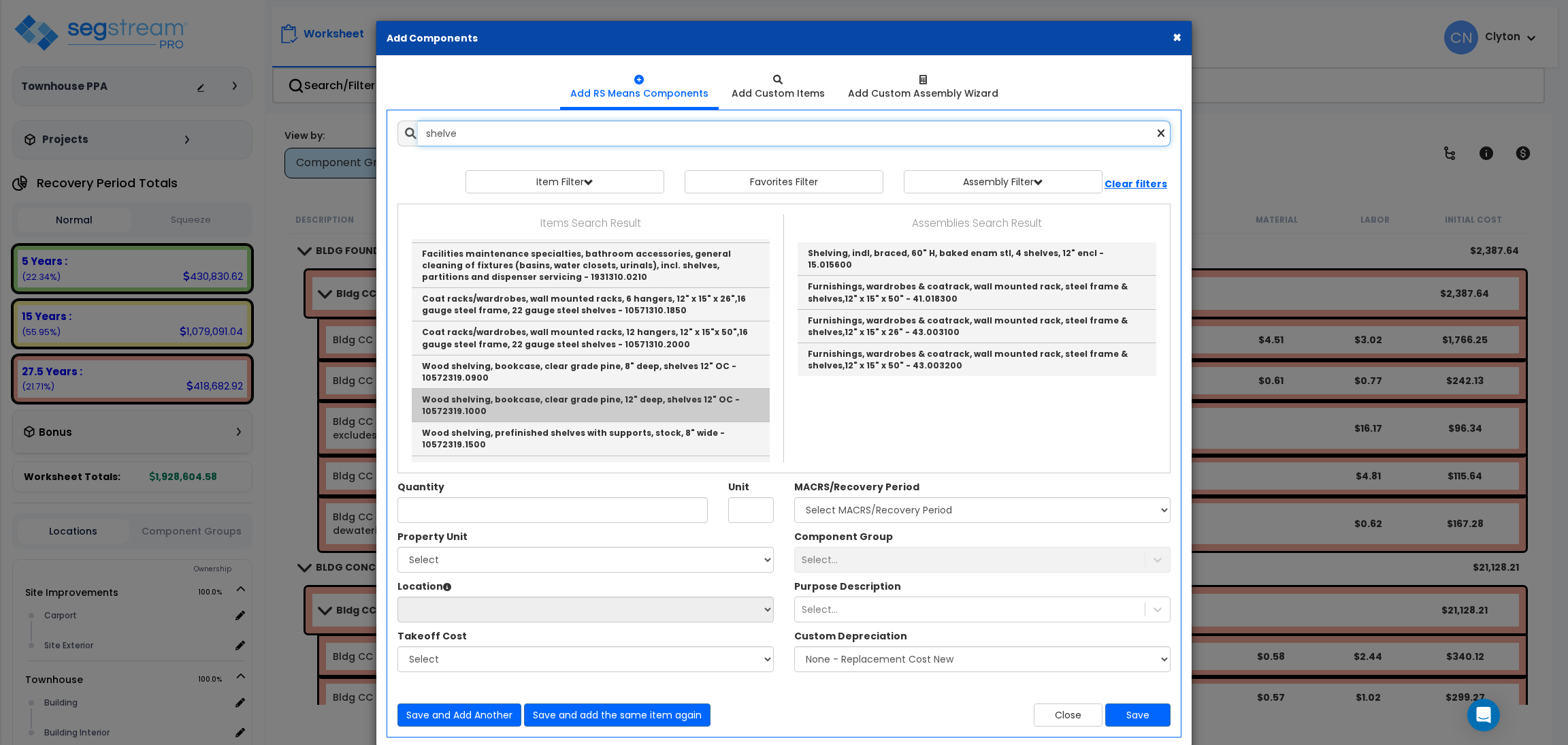
scroll to position [130, 0]
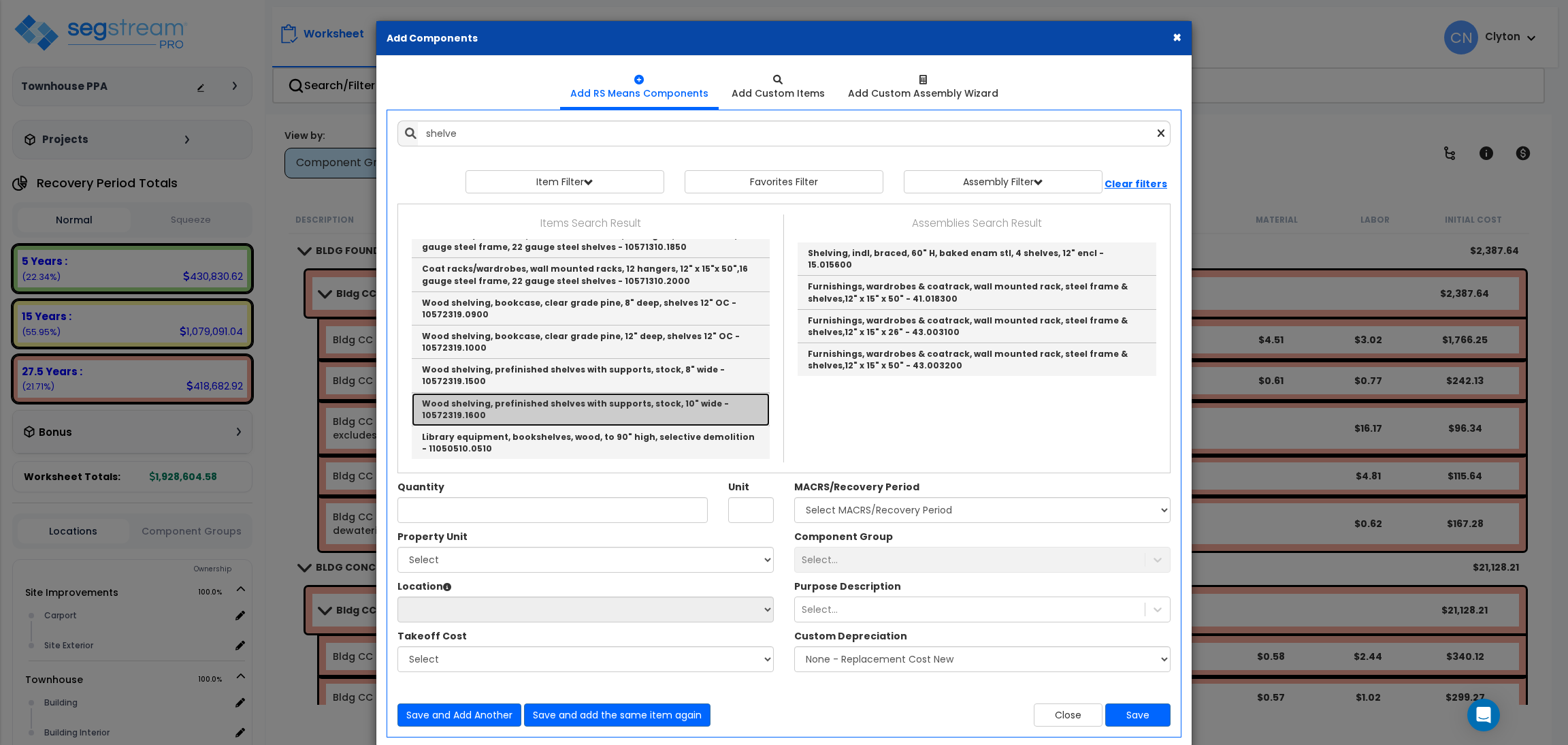
click at [643, 414] on link "Wood shelving, prefinished shelves with supports, stock, 10" wide - 10572319.16…" at bounding box center [590, 410] width 358 height 33
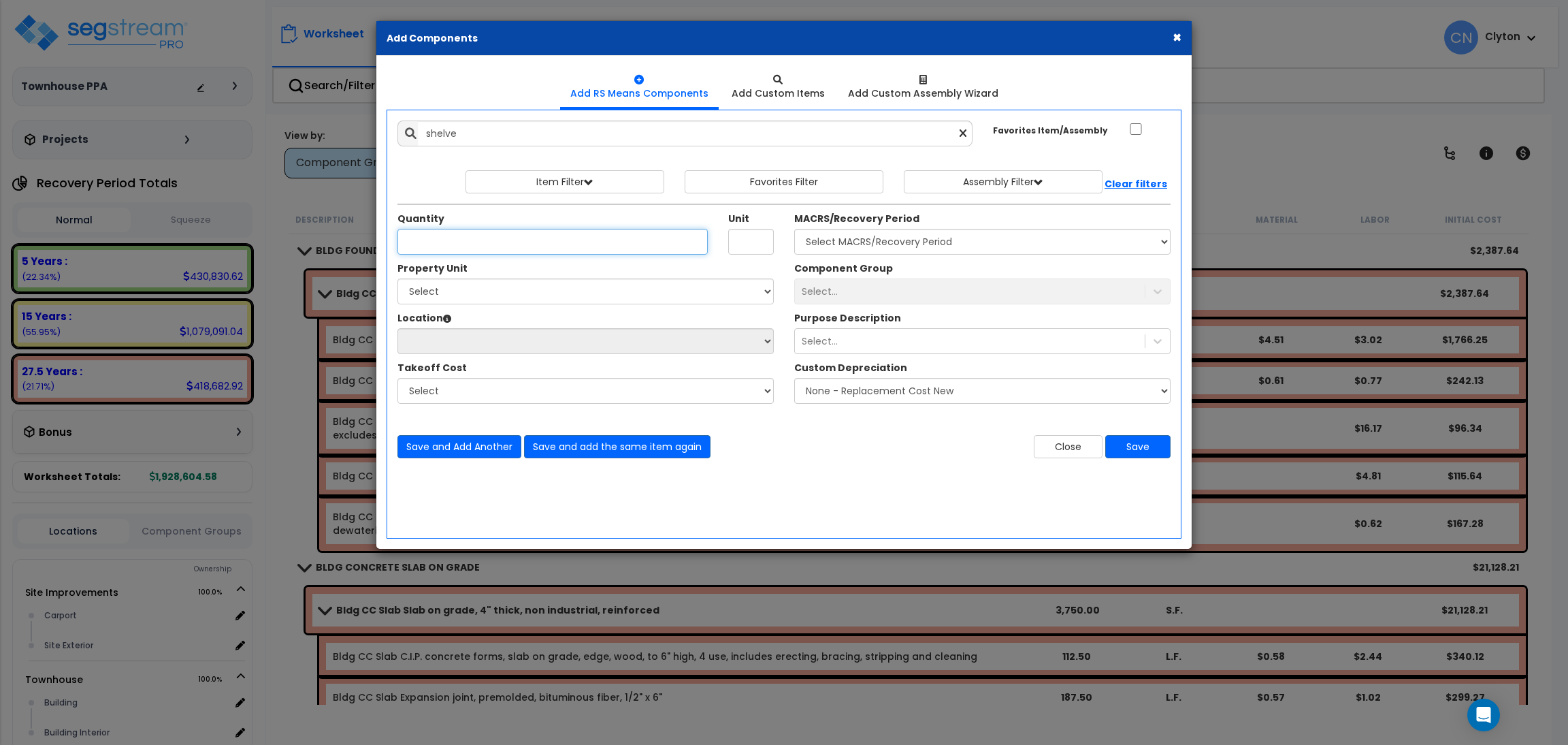
type input "Wood shelving, prefinished shelves with supports, stock, 10" wide - 10572319.16…"
type input "L.F."
type input "25"
click at [498, 294] on select "Select Site Improvements Townhouse" at bounding box center [586, 291] width 376 height 26
select select "167356"
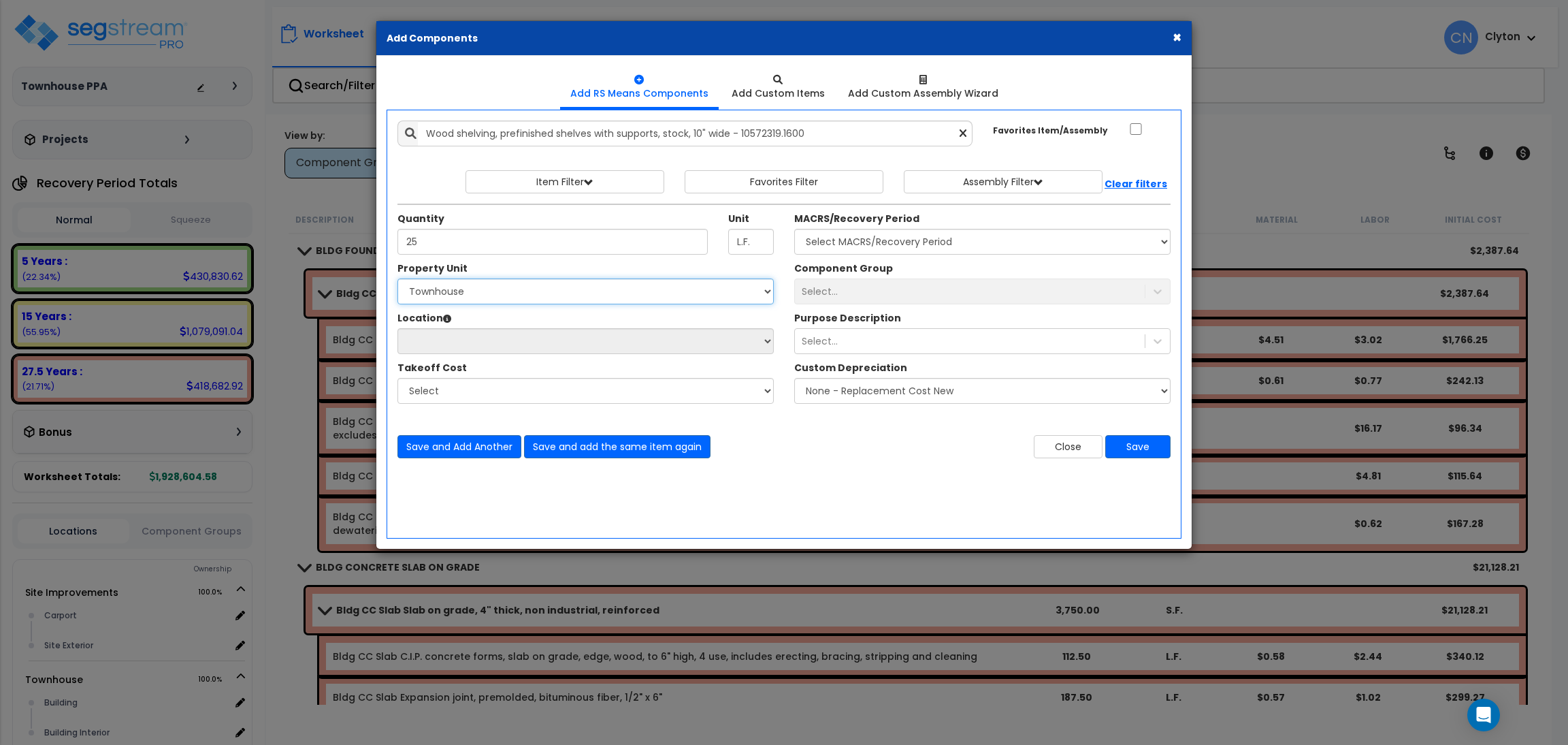
click at [398, 278] on select "Select Site Improvements Townhouse" at bounding box center [586, 291] width 376 height 26
click at [471, 348] on select "Location:" at bounding box center [586, 341] width 376 height 26
click at [553, 341] on select "Select Building Building Interior Add Additional Location" at bounding box center [586, 341] width 376 height 26
select select "461"
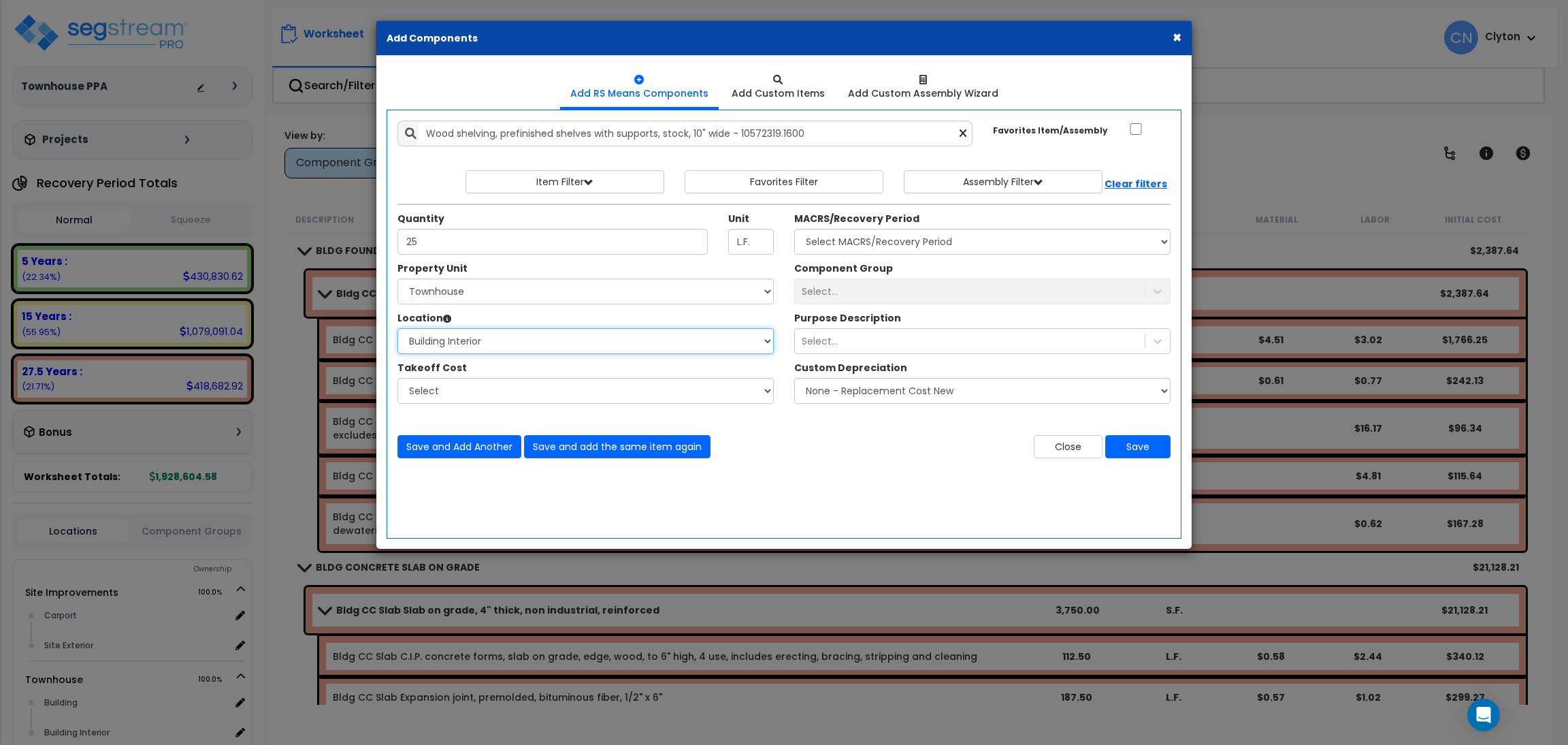
click at [398, 328] on select "Select Building Building Interior Add Additional Location" at bounding box center [586, 341] width 376 height 26
click at [882, 243] on select "Select MACRS/Recovery Period 5 Years - 57.0 - Distributive Trades & Services 5 …" at bounding box center [982, 242] width 376 height 26
click at [851, 346] on div "Select..." at bounding box center [969, 342] width 350 height 22
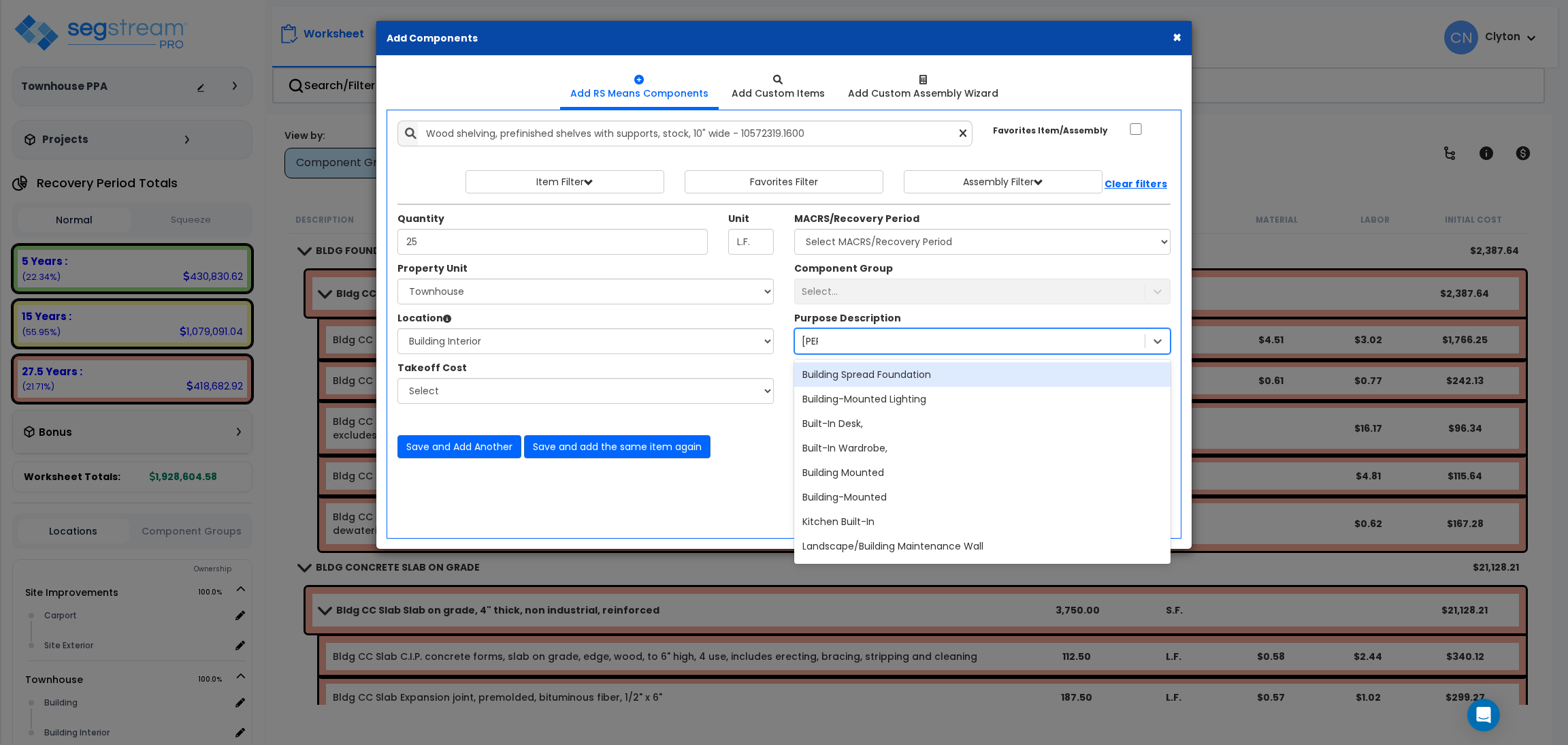
type input "buil"
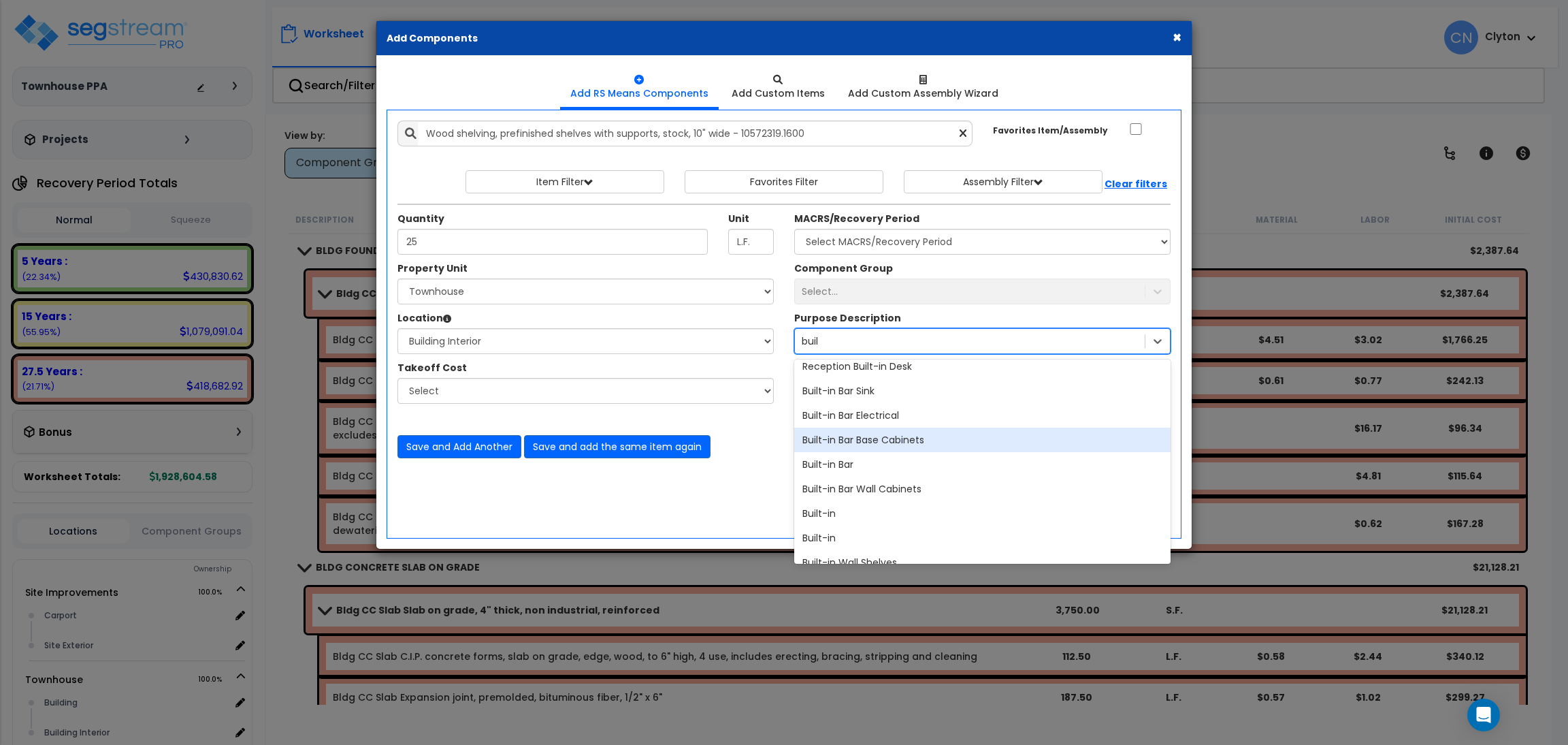
scroll to position [306, 0]
click at [915, 443] on div "Built-in" at bounding box center [982, 436] width 376 height 25
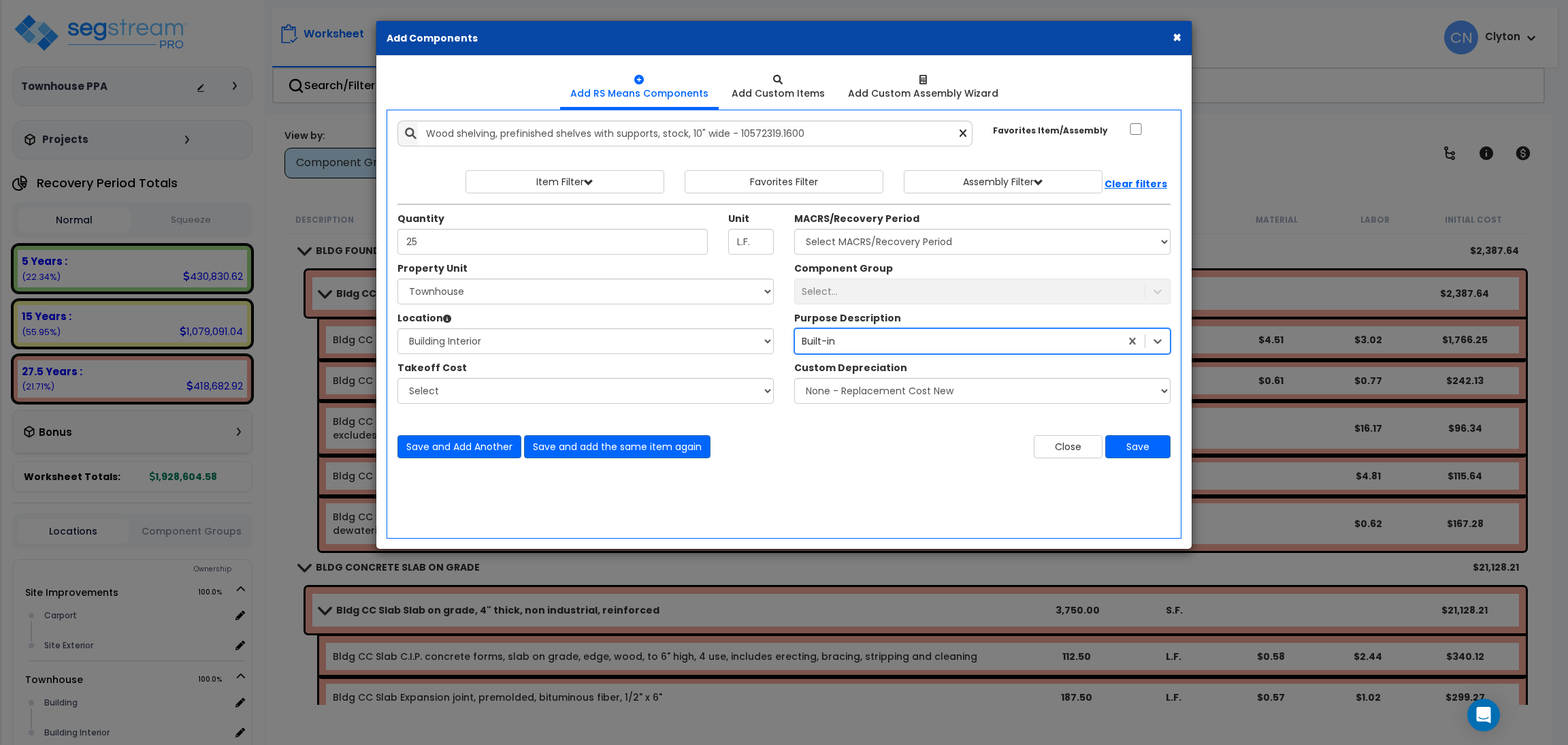
click at [814, 467] on div "Add Items Add Assemblies Both 9423509 Select 25" at bounding box center [784, 289] width 793 height 358
click at [1129, 442] on button "Save" at bounding box center [1137, 446] width 65 height 23
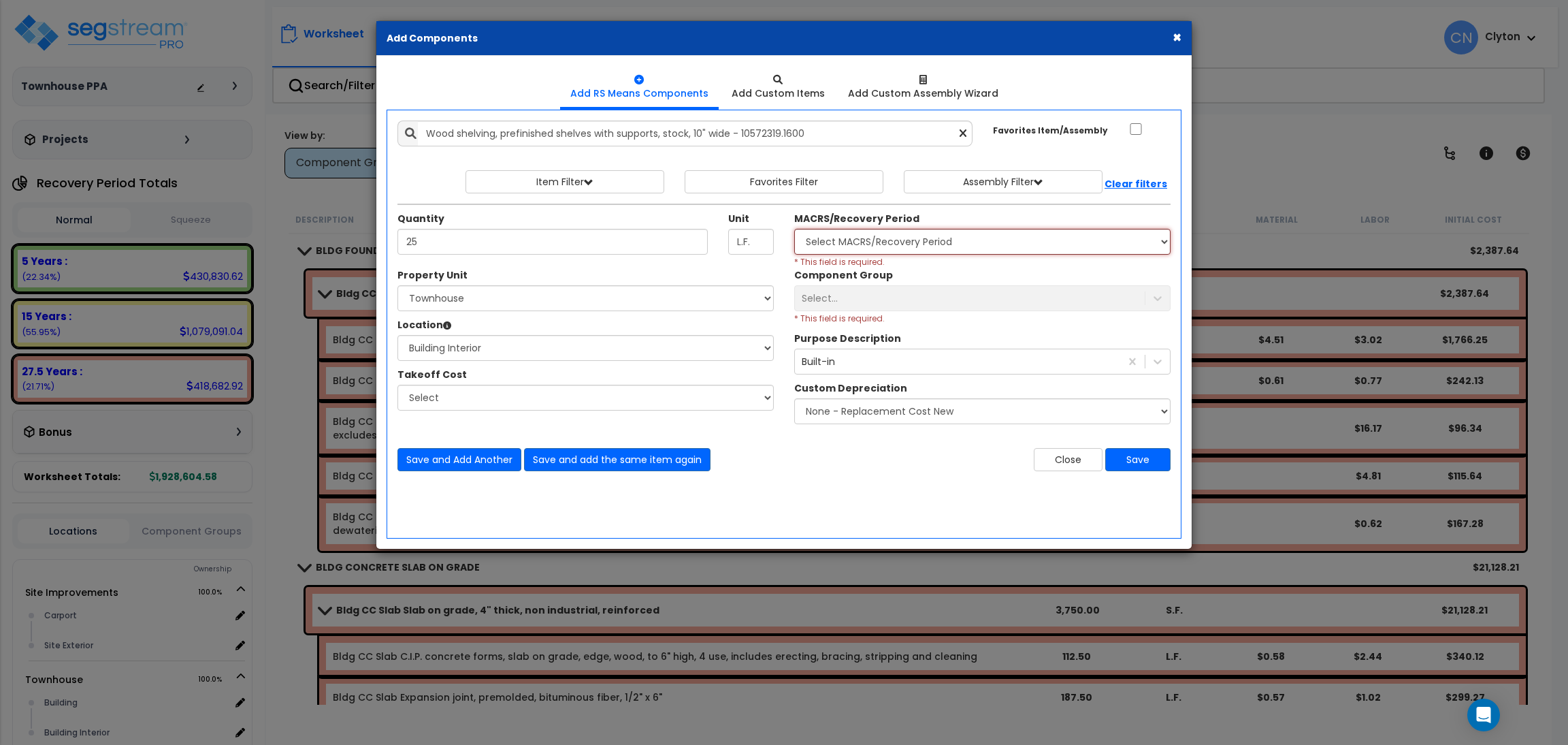
click at [889, 233] on select "Select MACRS/Recovery Period 5 Years - 57.0 - Distributive Trades & Services 5 …" at bounding box center [982, 242] width 376 height 26
select select "3667"
click at [794, 229] on select "Select MACRS/Recovery Period 5 Years - 57.0 - Distributive Trades & Services 5 …" at bounding box center [982, 242] width 376 height 26
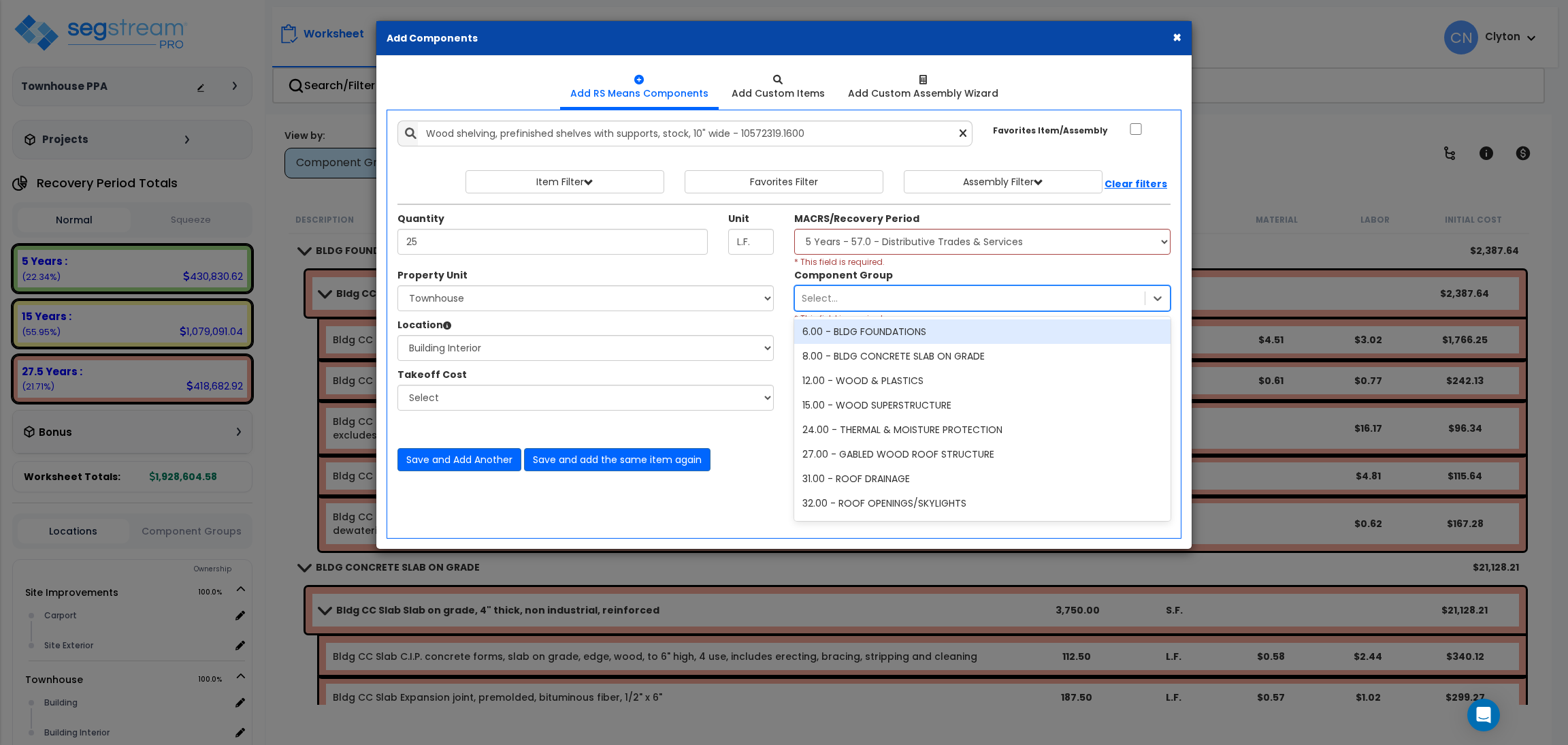
click at [867, 300] on div "Select..." at bounding box center [969, 299] width 350 height 22
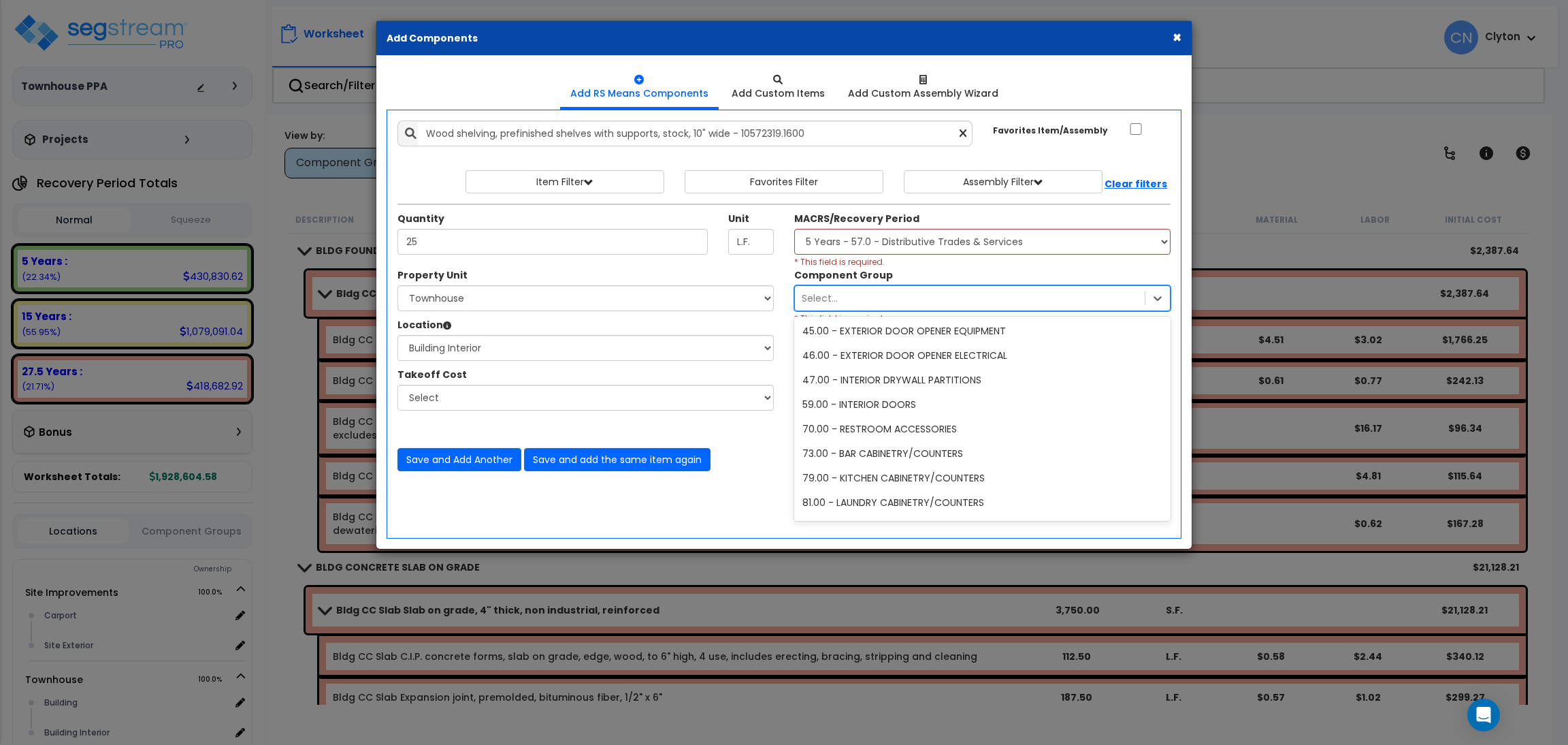
scroll to position [510, 0]
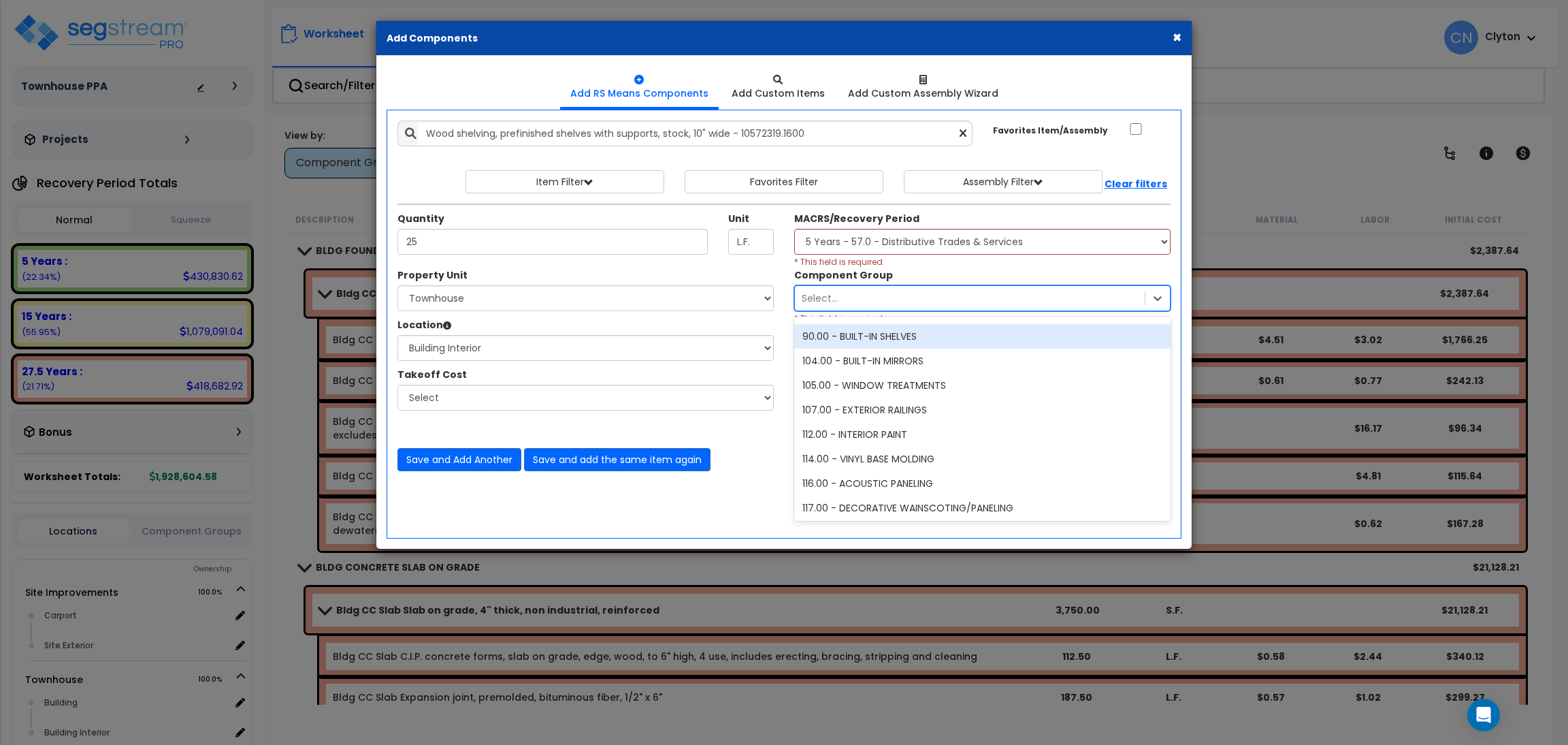
click at [898, 339] on div "90.00 - BUILT-IN SHELVES" at bounding box center [982, 336] width 376 height 25
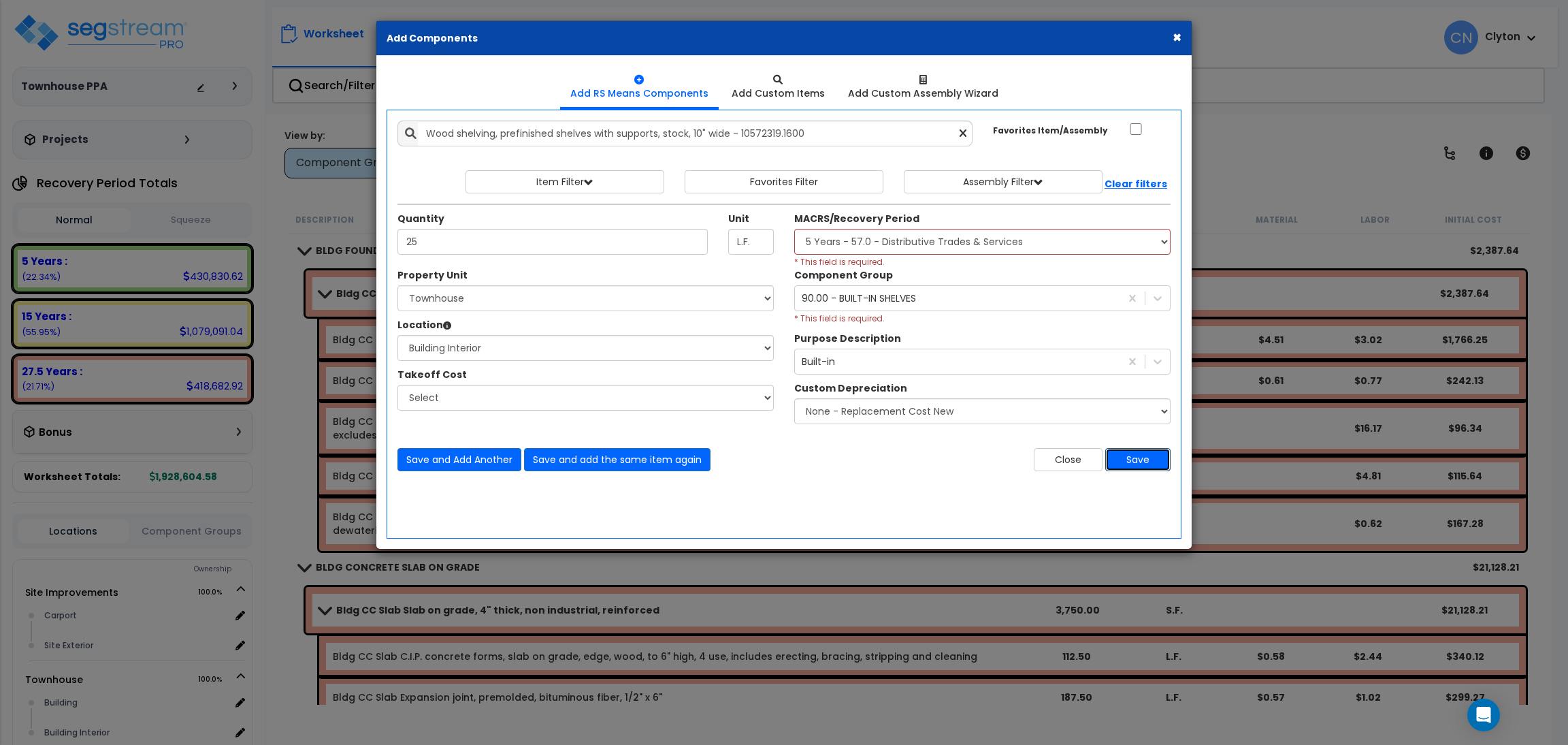
click at [1142, 464] on button "Save" at bounding box center [1137, 459] width 65 height 23
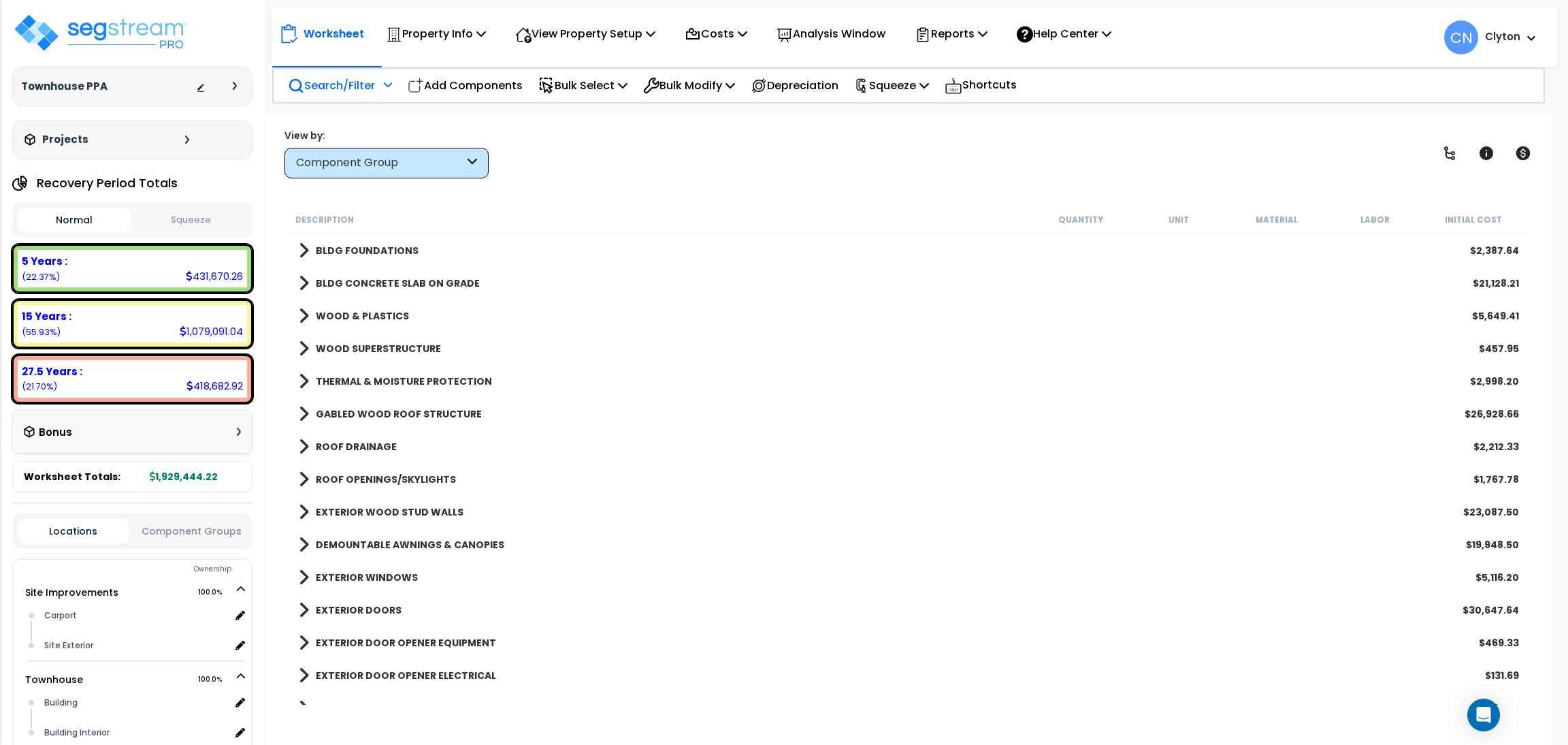
click at [375, 86] on p "Search/Filter" at bounding box center [331, 85] width 87 height 18
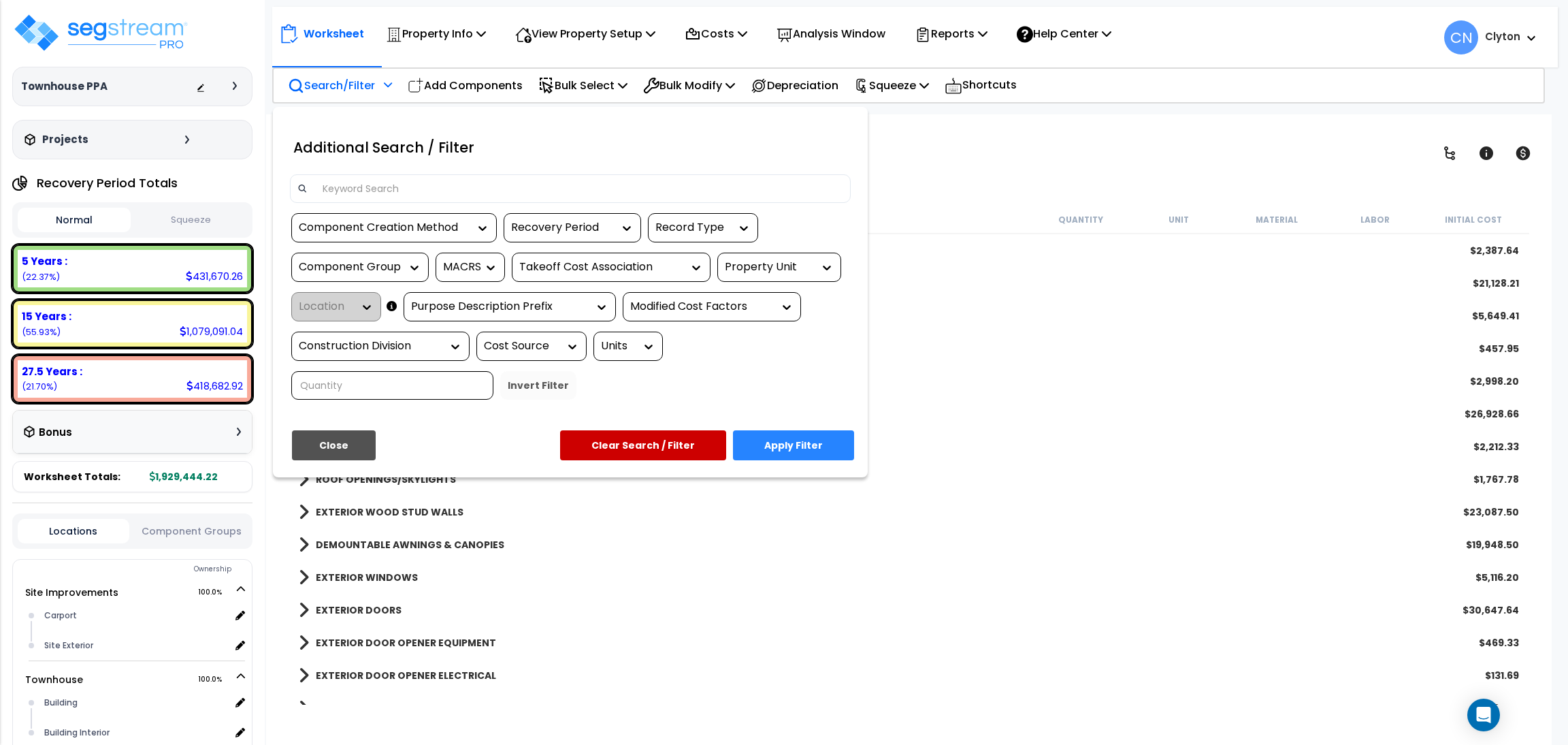
click at [985, 130] on div at bounding box center [784, 372] width 1568 height 745
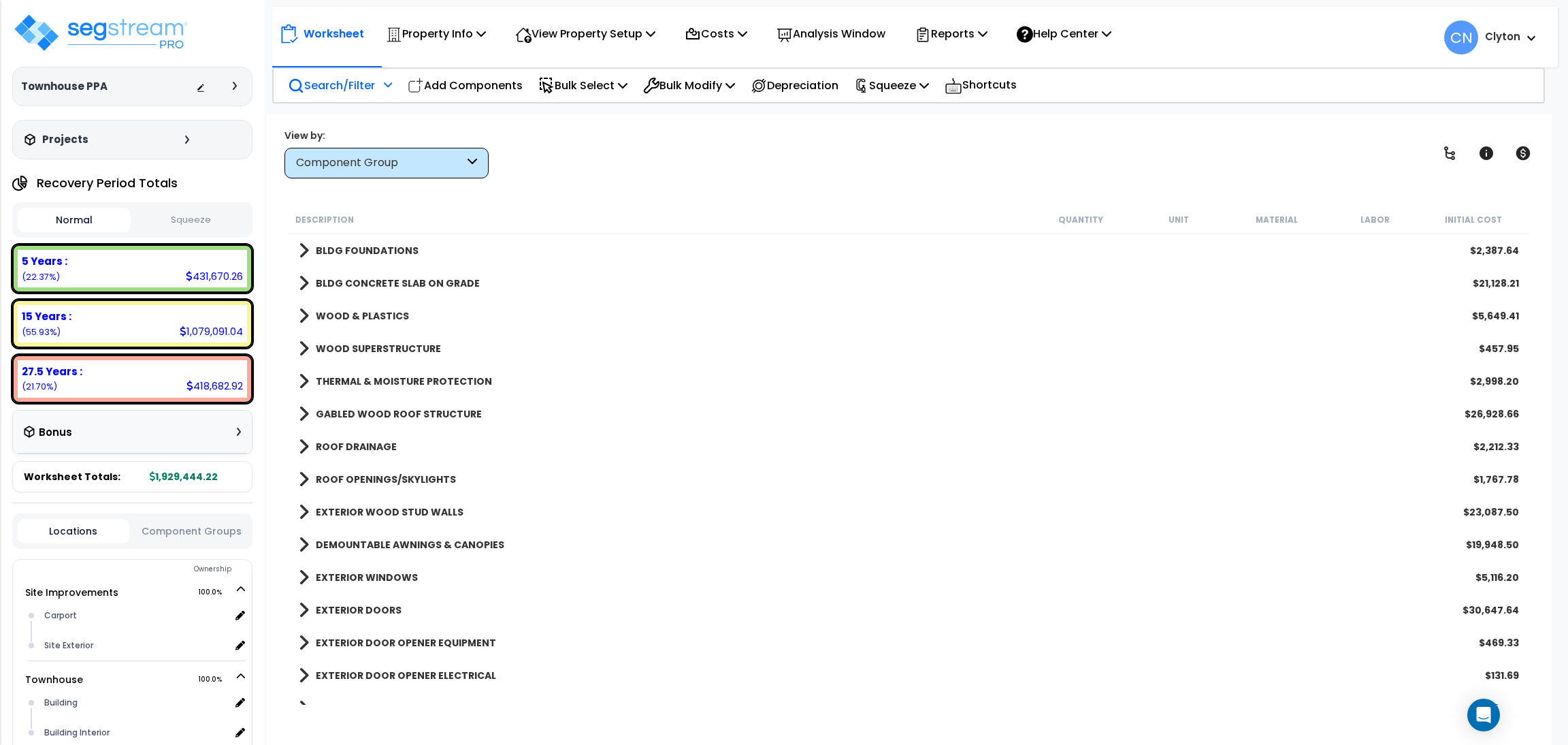
click at [402, 162] on div "Component Group" at bounding box center [379, 163] width 168 height 16
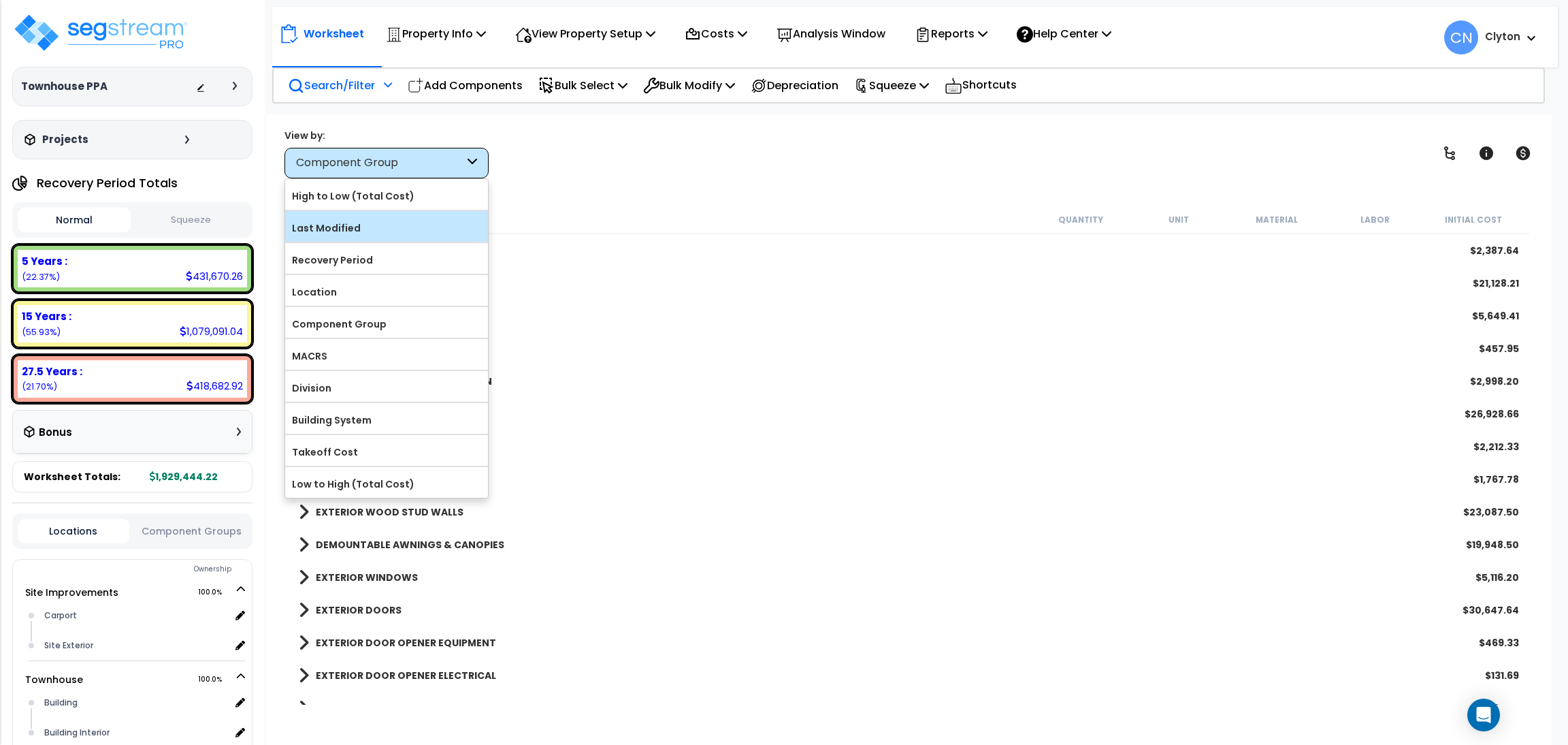
click at [378, 233] on label "Last Modified" at bounding box center [386, 228] width 203 height 20
click at [0, 0] on input "Last Modified" at bounding box center [0, 0] width 0 height 0
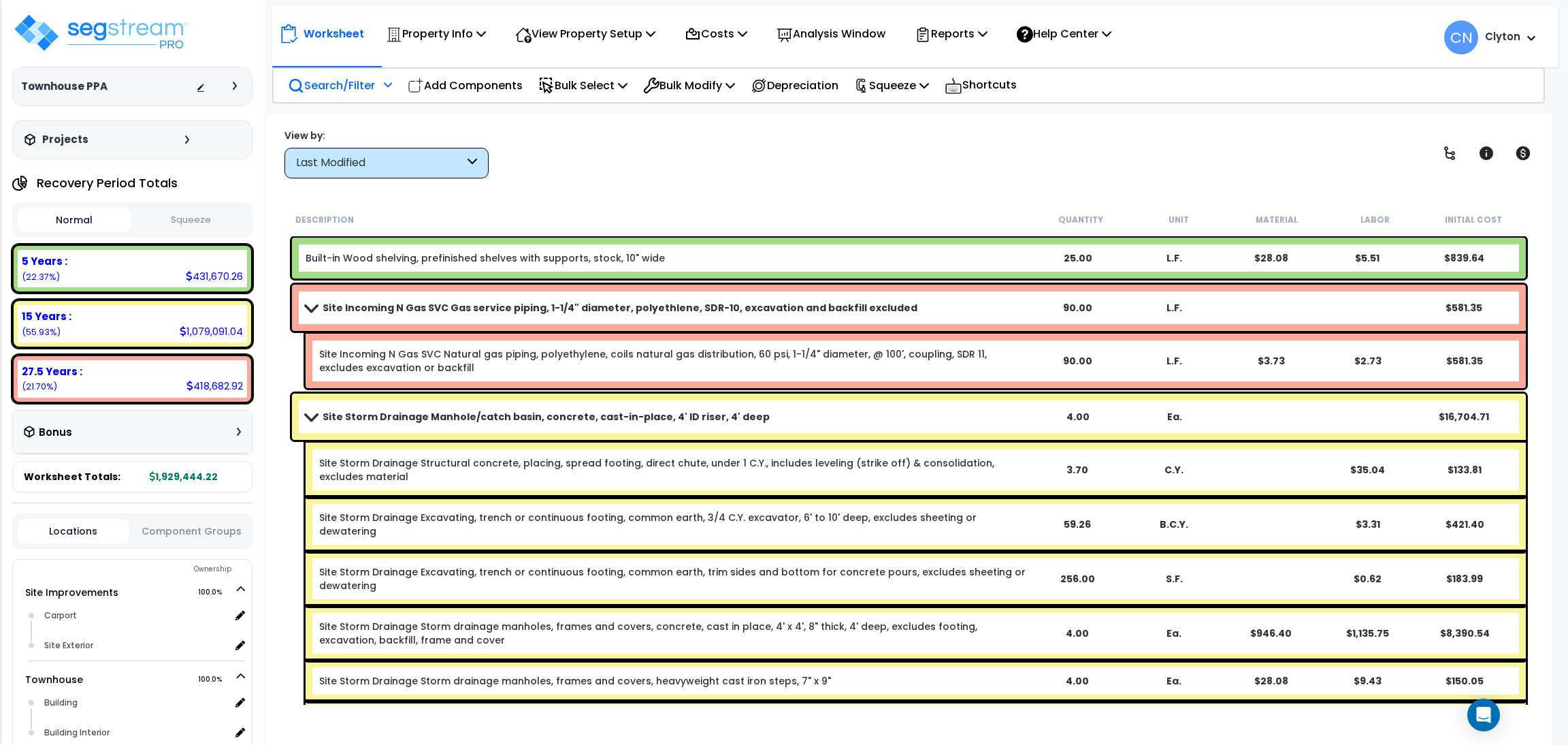
click at [1056, 160] on div "View by: Last Modified High to Low (Total Cost)" at bounding box center [909, 152] width 1259 height 51
click at [920, 188] on div "Worksheet Property Info Property Setup Add Property Unit Template property Clon…" at bounding box center [909, 487] width 1285 height 745
click at [433, 169] on div "Last Modified" at bounding box center [379, 163] width 168 height 16
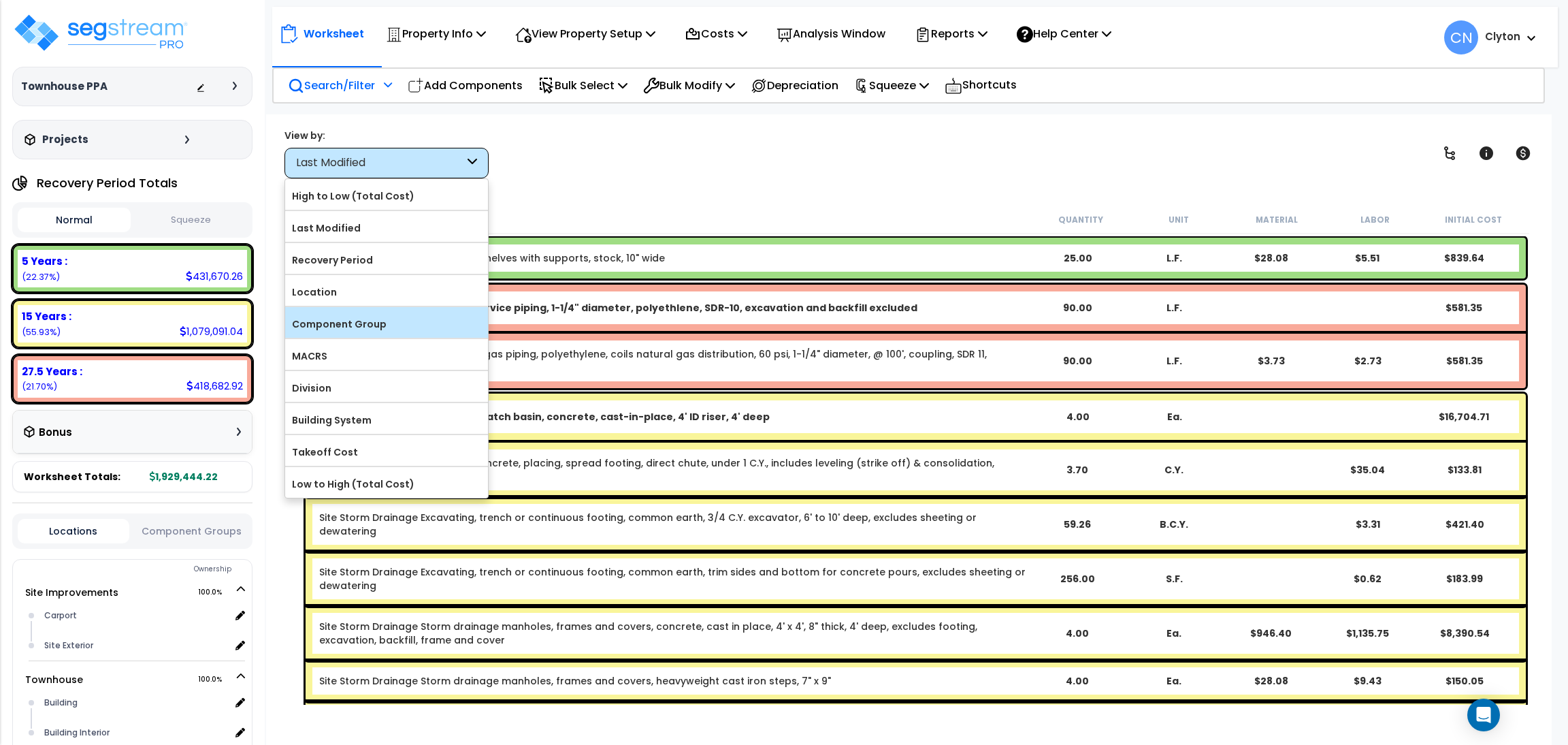
click at [399, 315] on label "Component Group" at bounding box center [386, 324] width 203 height 20
click at [0, 0] on input "Component Group" at bounding box center [0, 0] width 0 height 0
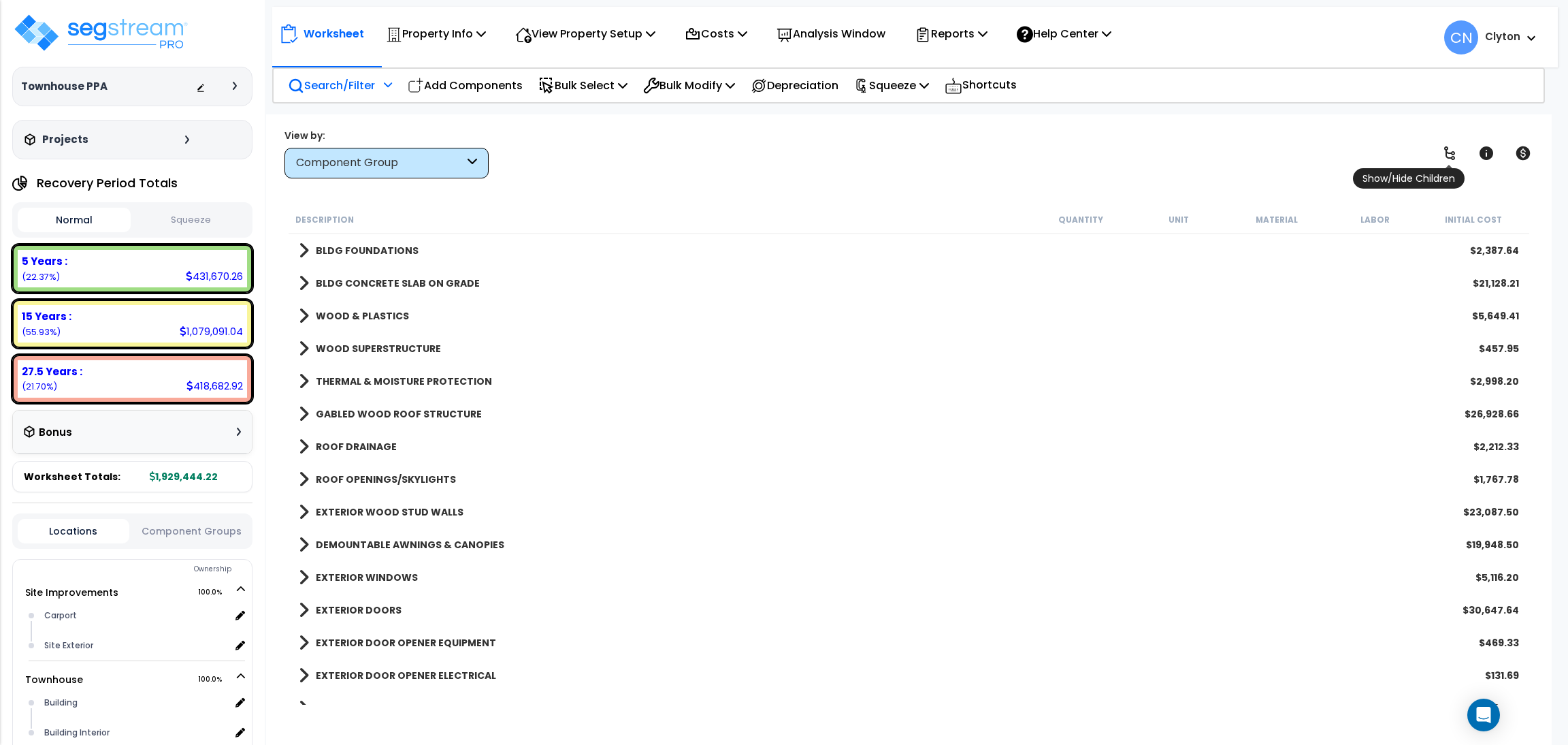
click at [1452, 161] on icon at bounding box center [1450, 153] width 17 height 17
click at [1451, 161] on icon at bounding box center [1450, 153] width 17 height 17
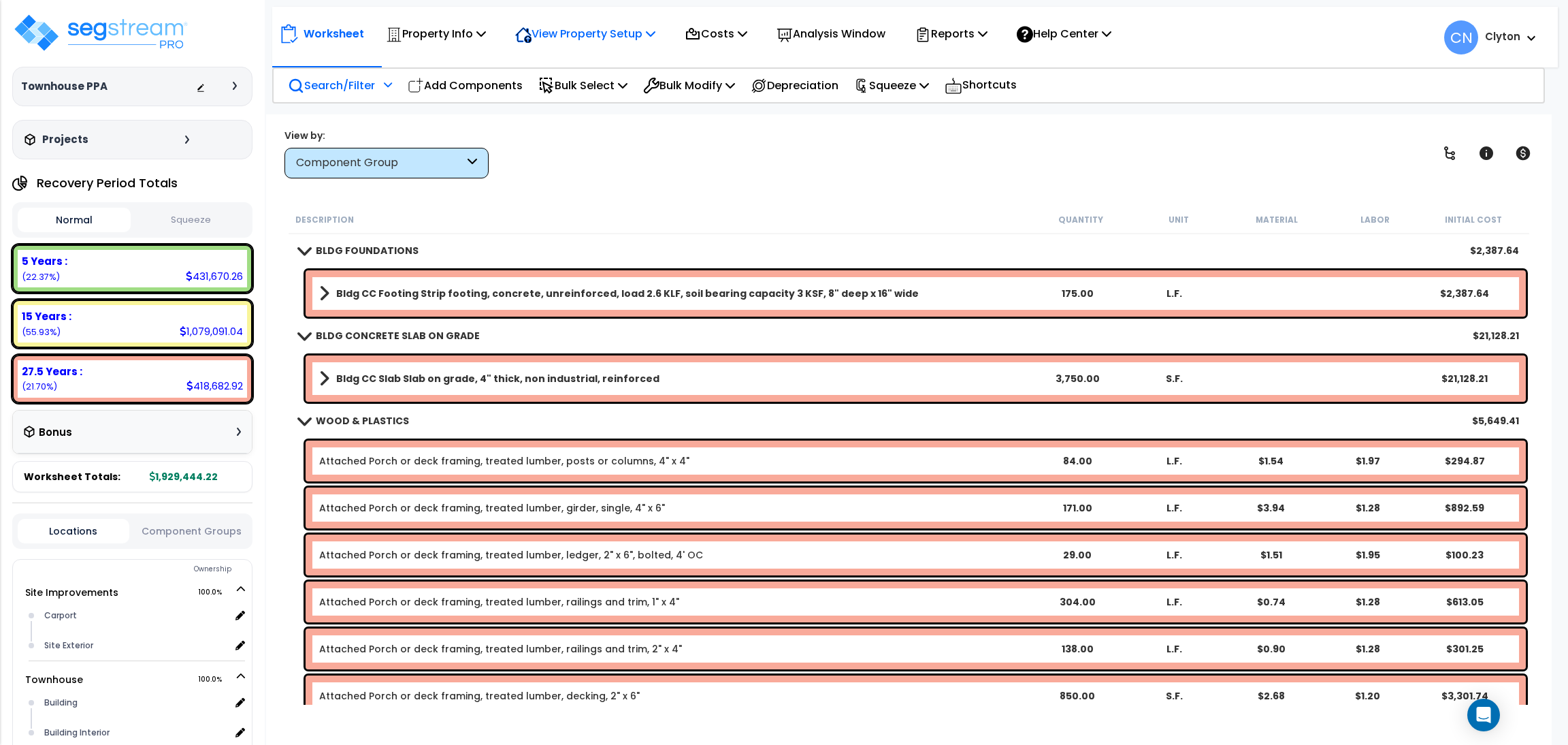
click at [565, 34] on p "View Property Setup" at bounding box center [585, 34] width 140 height 18
click at [700, 37] on icon at bounding box center [693, 35] width 17 height 17
click at [1159, 122] on div "Worksheet Property Info Property Setup Add Property Unit Template property Clon…" at bounding box center [909, 487] width 1285 height 745
click at [709, 87] on p "Bulk Modify" at bounding box center [689, 85] width 92 height 18
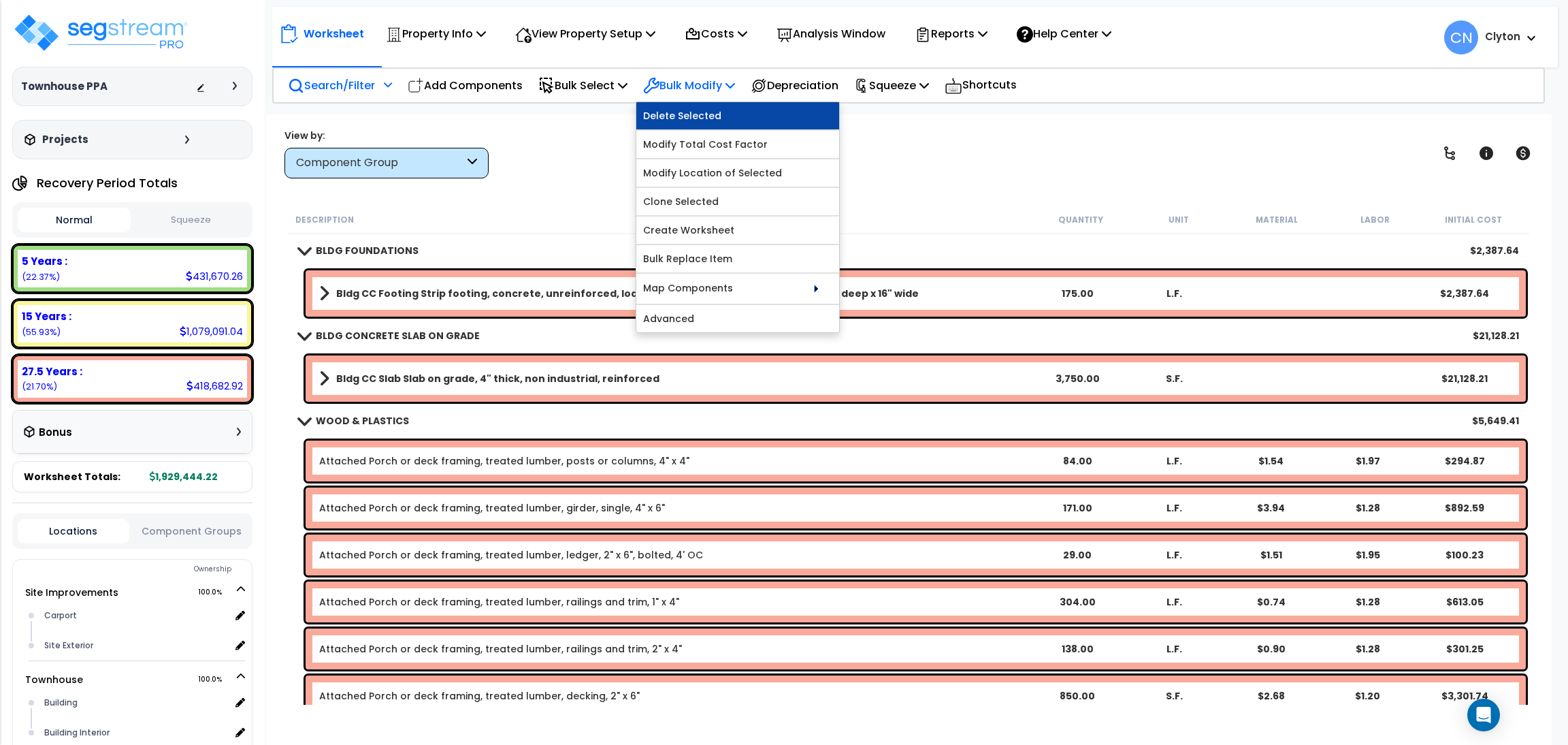
click at [705, 120] on link "Delete Selected" at bounding box center [737, 116] width 203 height 28
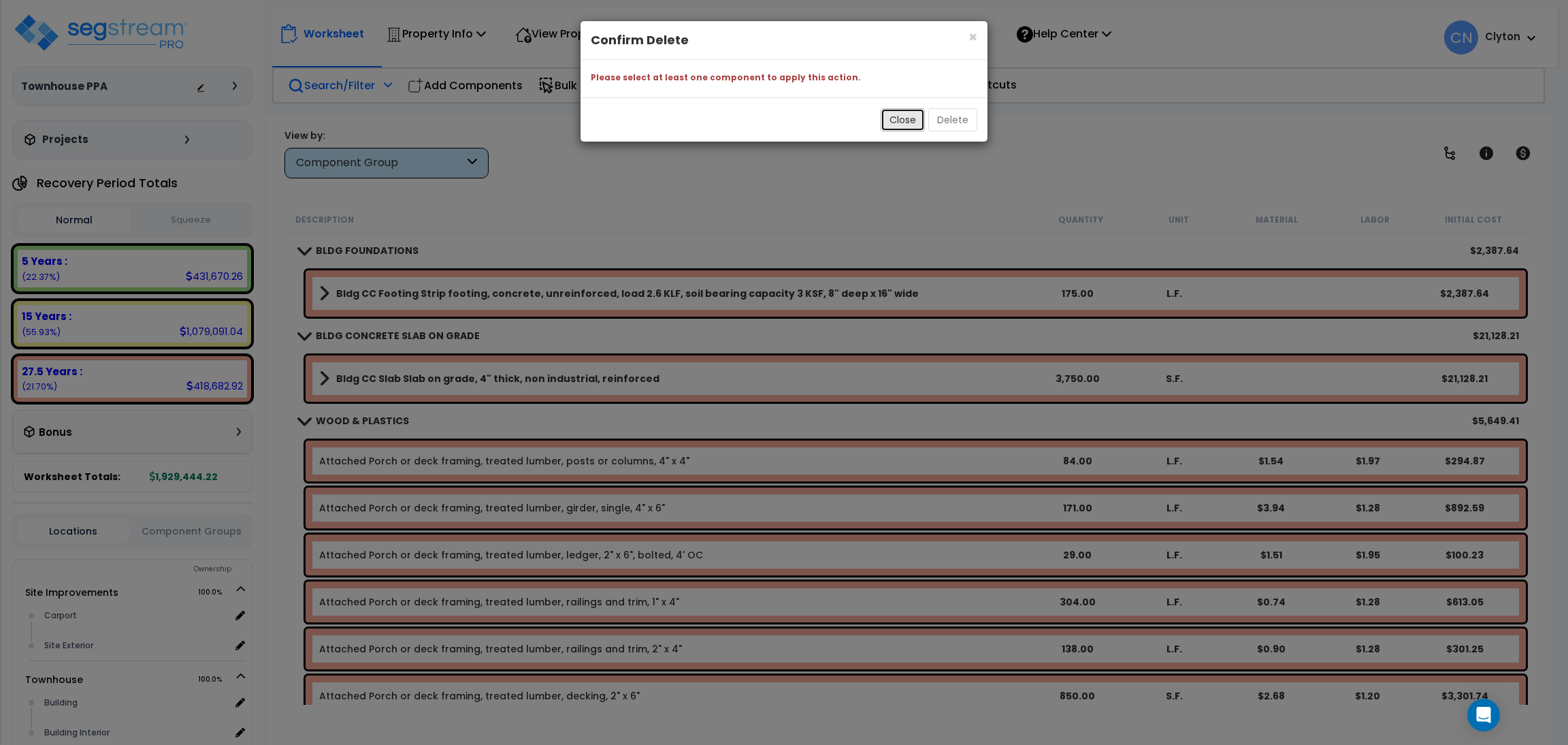
click at [912, 127] on button "Close" at bounding box center [902, 119] width 44 height 23
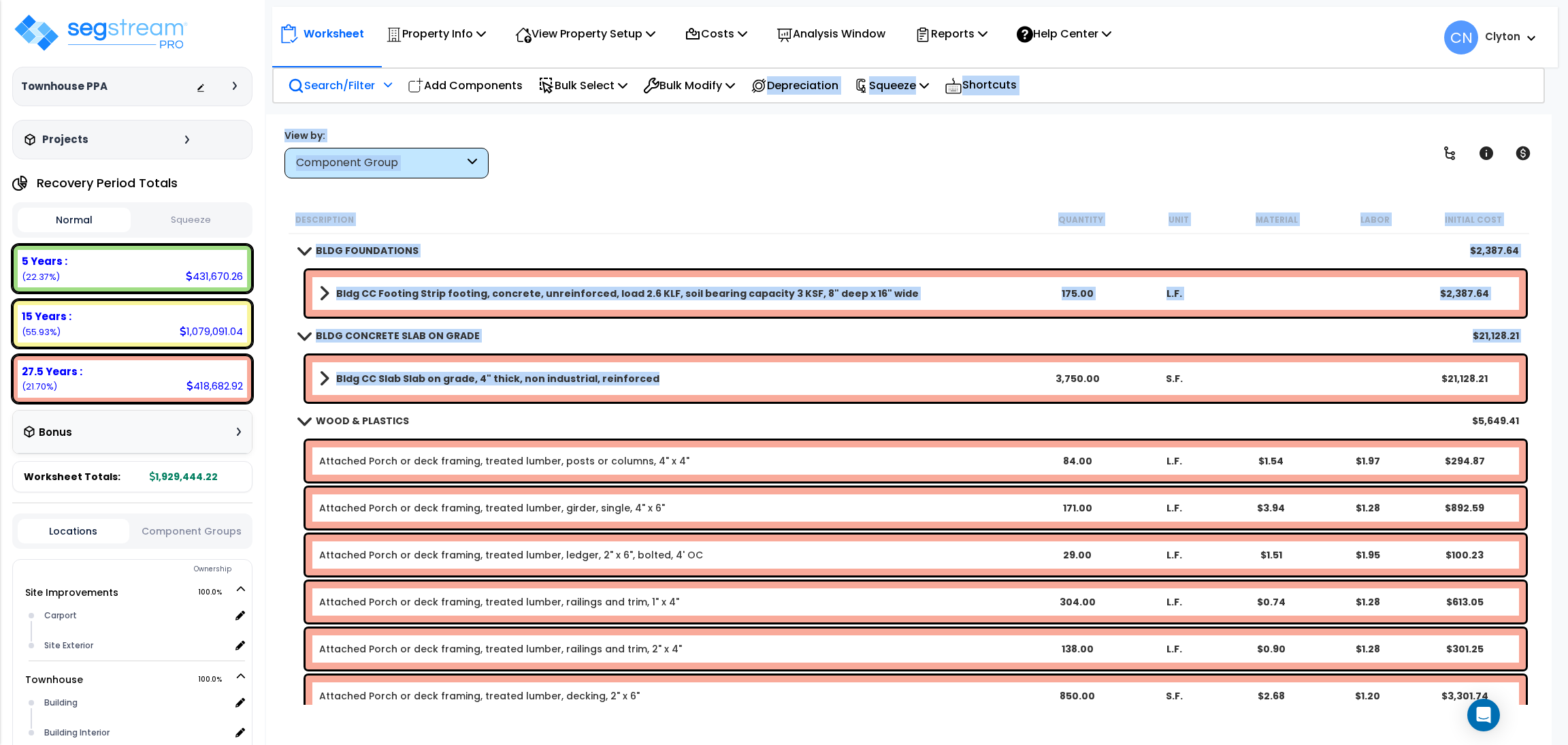
click at [940, 378] on link "Bldg CC Slab Slab on grade, 4" thick, non industrial, reinforced" at bounding box center [674, 378] width 709 height 19
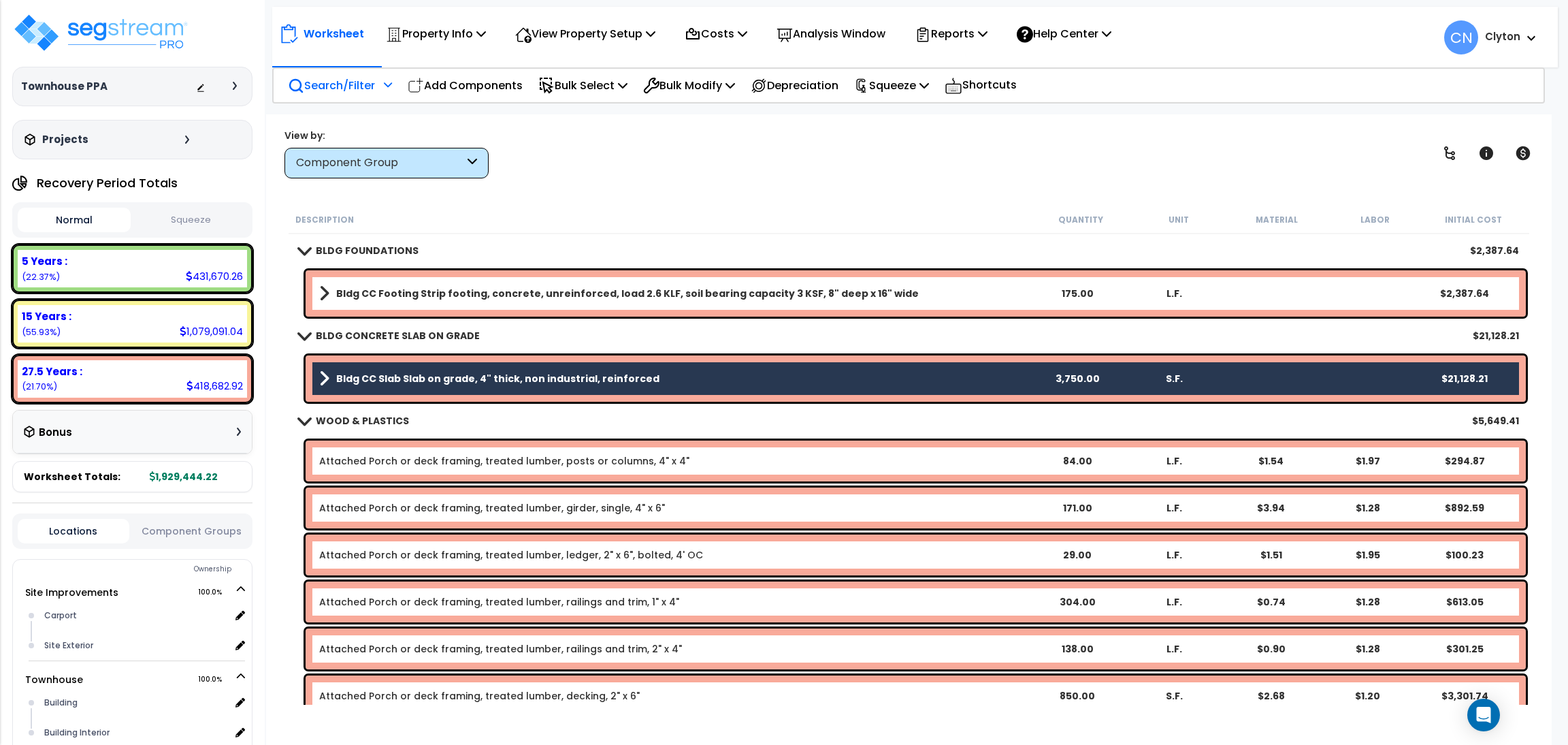
click at [798, 463] on b "Attached Porch or deck framing, treated lumber, posts or columns, 4" x 4"" at bounding box center [674, 460] width 709 height 14
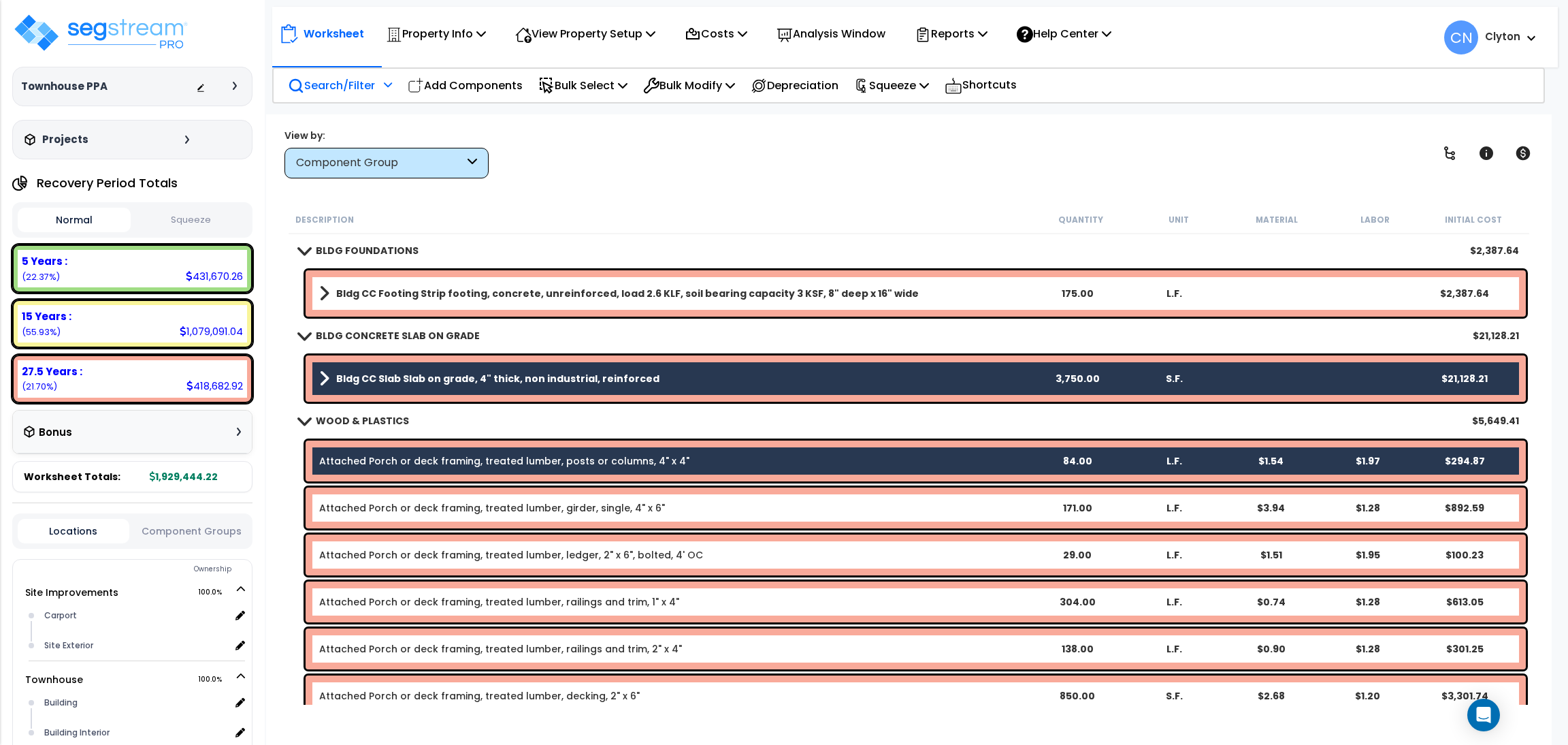
click at [771, 535] on div "Attached Porch or deck framing, treated lumber, ledger, 2" x 6", bolted, 4' OC …" at bounding box center [915, 555] width 1220 height 40
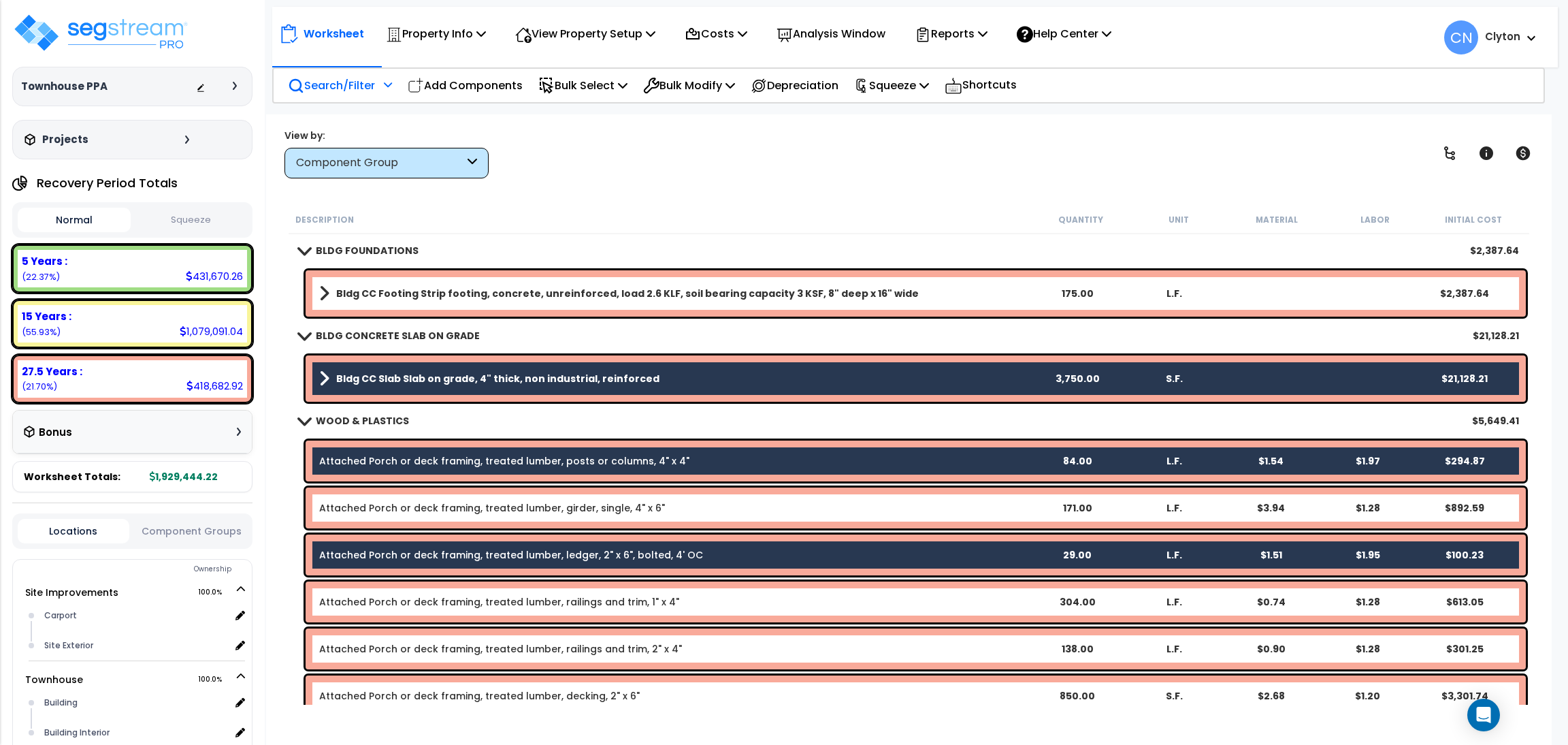
click at [746, 649] on b "Attached Porch or deck framing, treated lumber, railings and trim, 2" x 4"" at bounding box center [674, 649] width 709 height 14
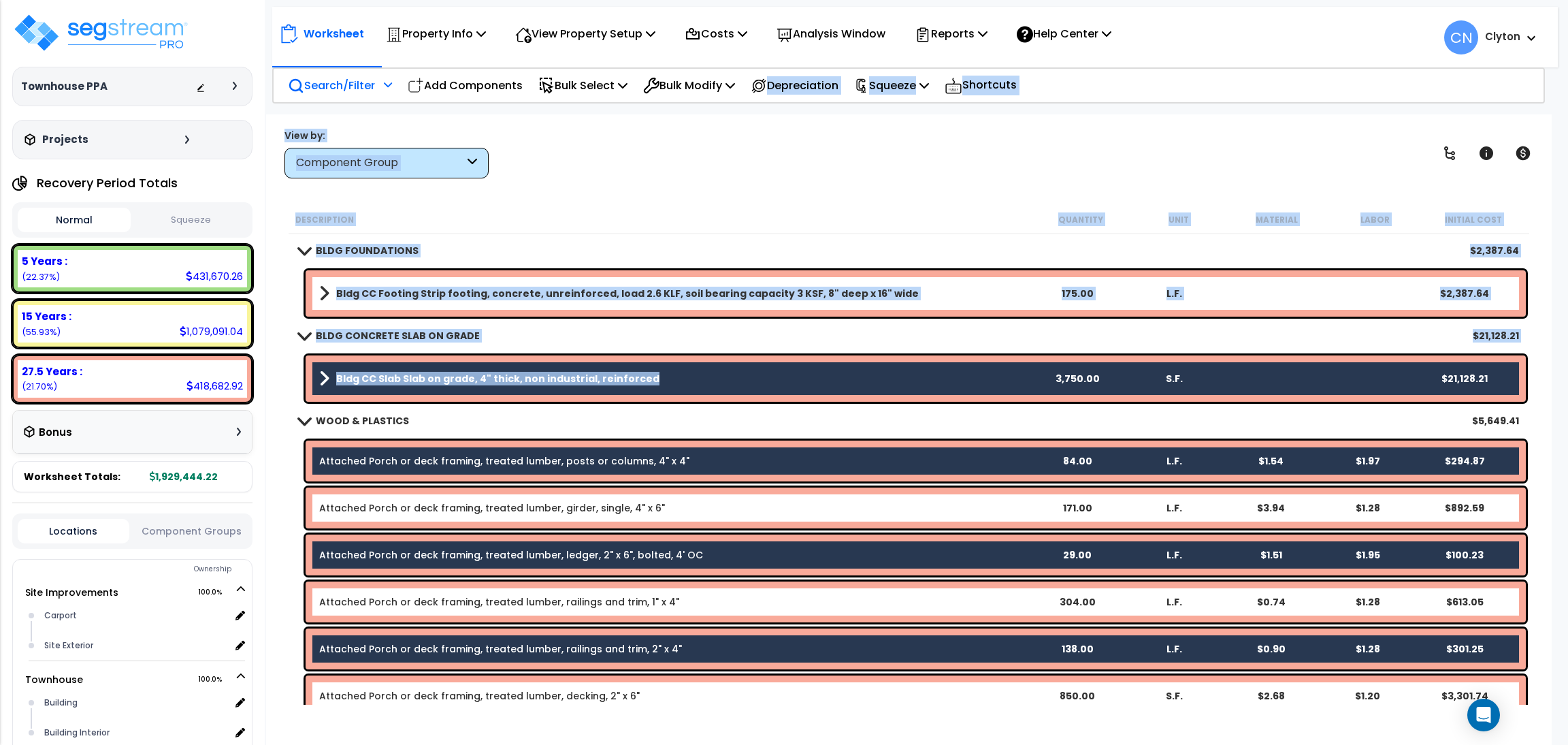
click at [999, 174] on div "View by: Component Group High to Low (Total Cost)" at bounding box center [909, 152] width 1259 height 51
click at [854, 241] on div "BLDG FOUNDATIONS $2,387.64" at bounding box center [909, 251] width 1234 height 33
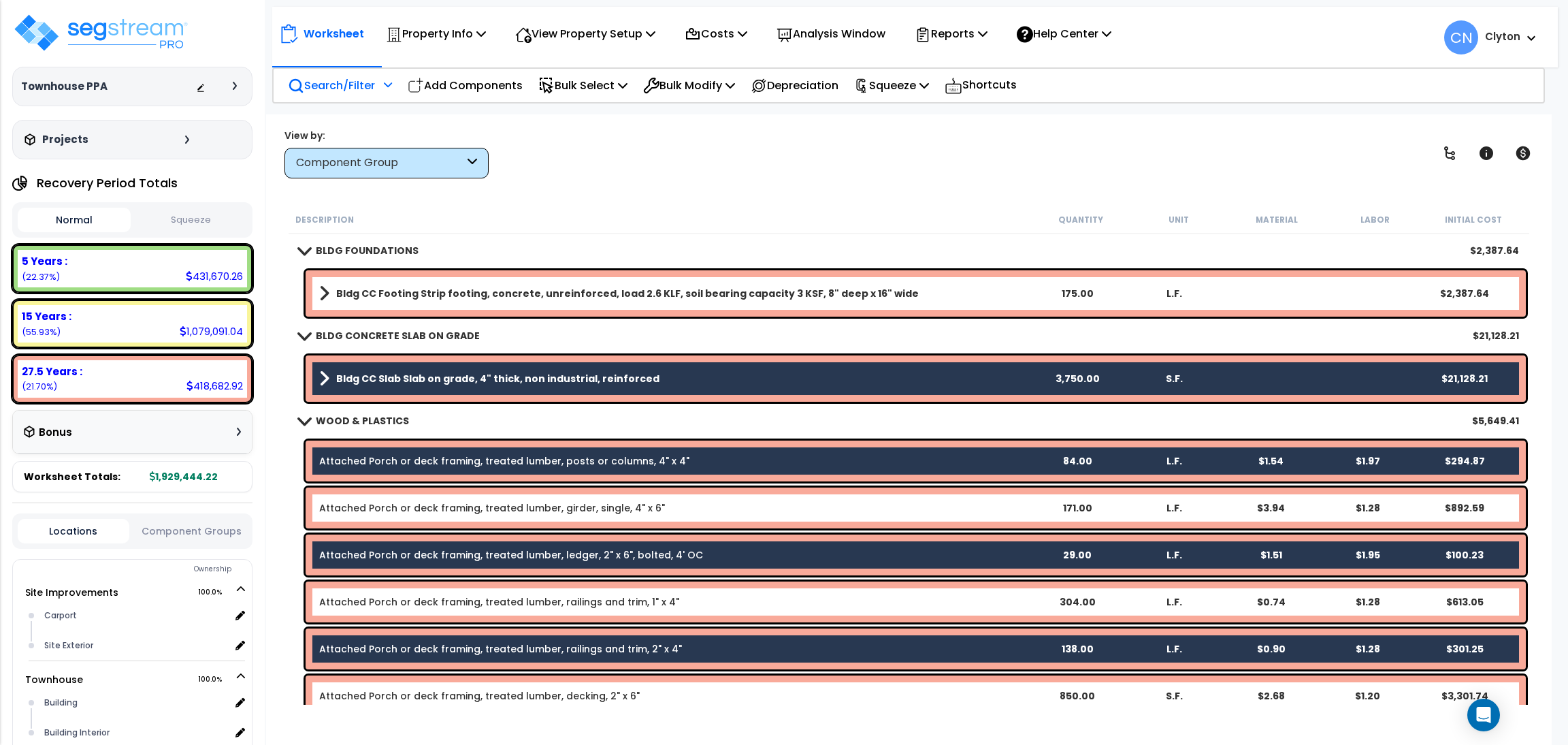
click at [790, 152] on div "View by: Component Group High to Low (Total Cost)" at bounding box center [909, 152] width 1259 height 51
click at [683, 147] on div "View by: Component Group High to Low (Total Cost)" at bounding box center [909, 152] width 1259 height 51
click at [737, 175] on div "View by: Component Group High to Low (Total Cost)" at bounding box center [909, 152] width 1259 height 51
